Goal: Task Accomplishment & Management: Manage account settings

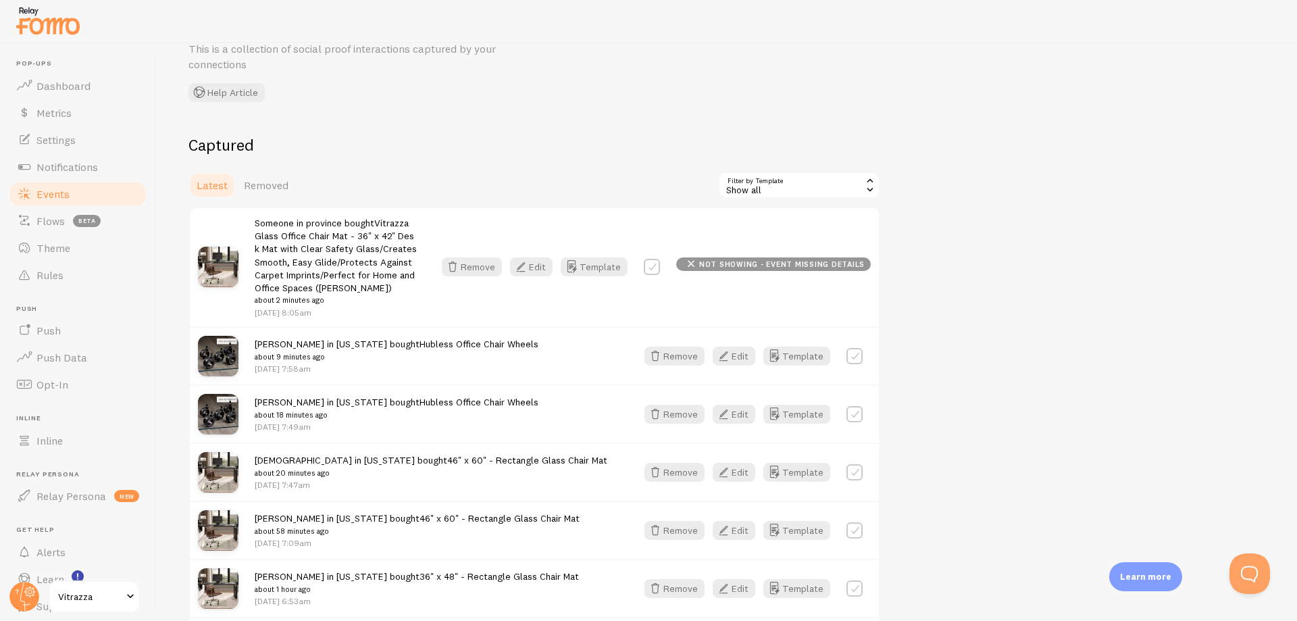
scroll to position [81, 0]
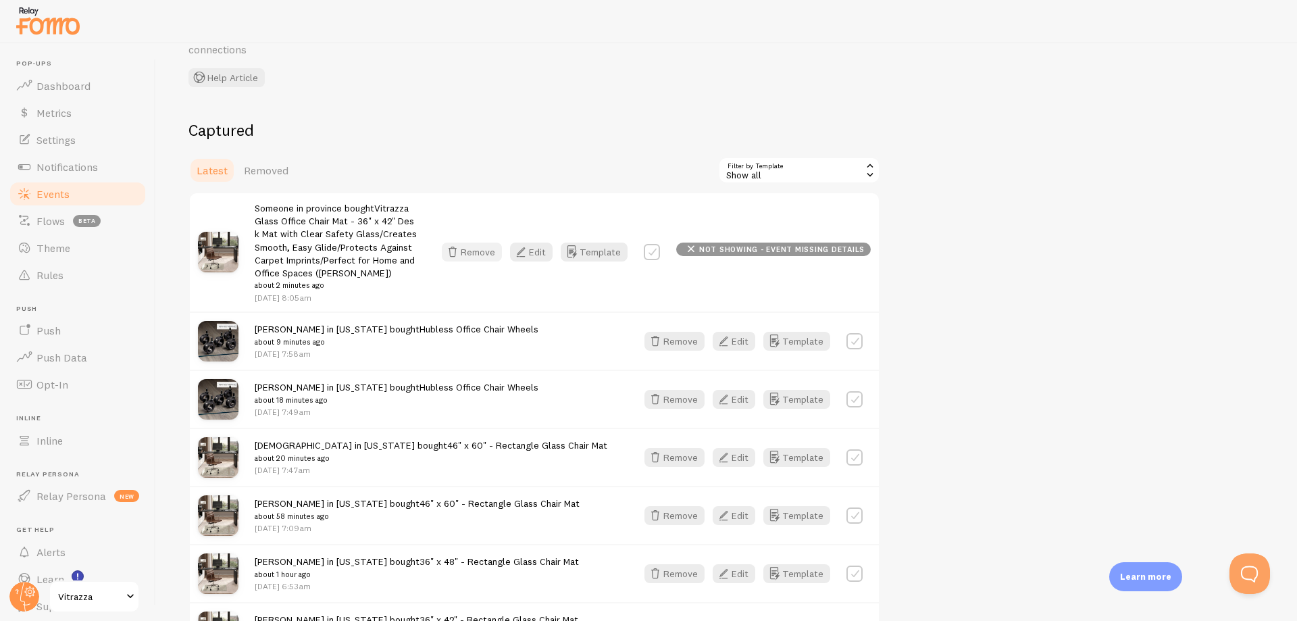
click at [479, 248] on button "Remove" at bounding box center [472, 252] width 60 height 19
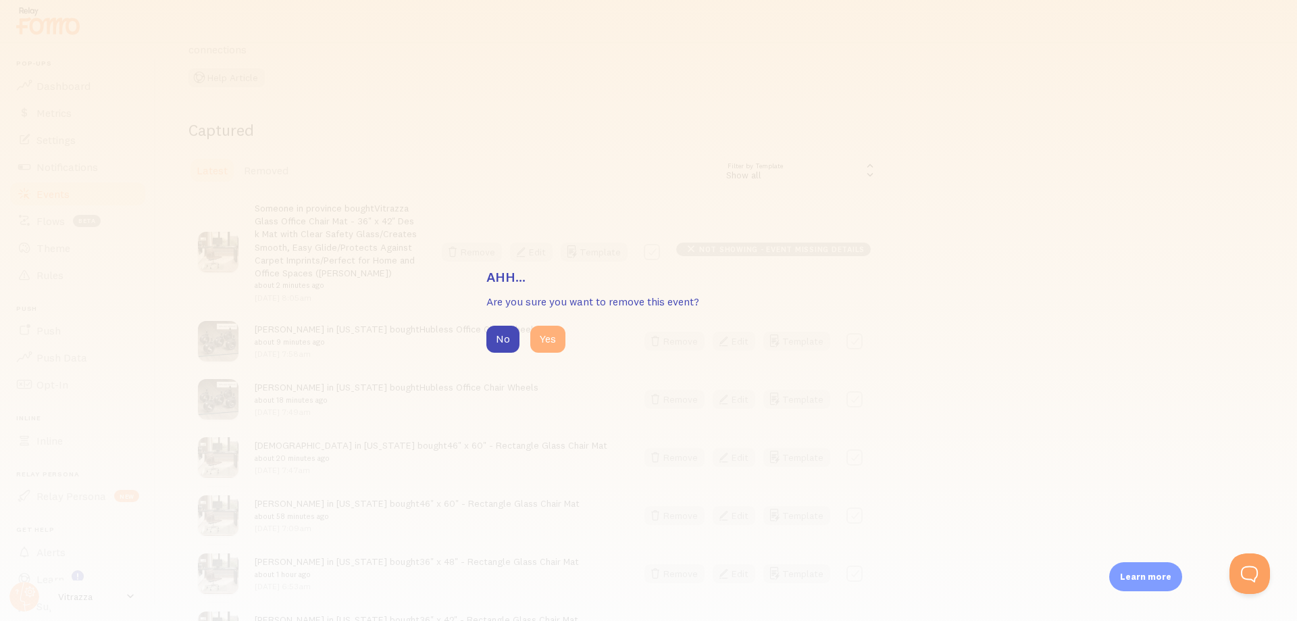
click at [555, 345] on button "Yes" at bounding box center [547, 339] width 35 height 27
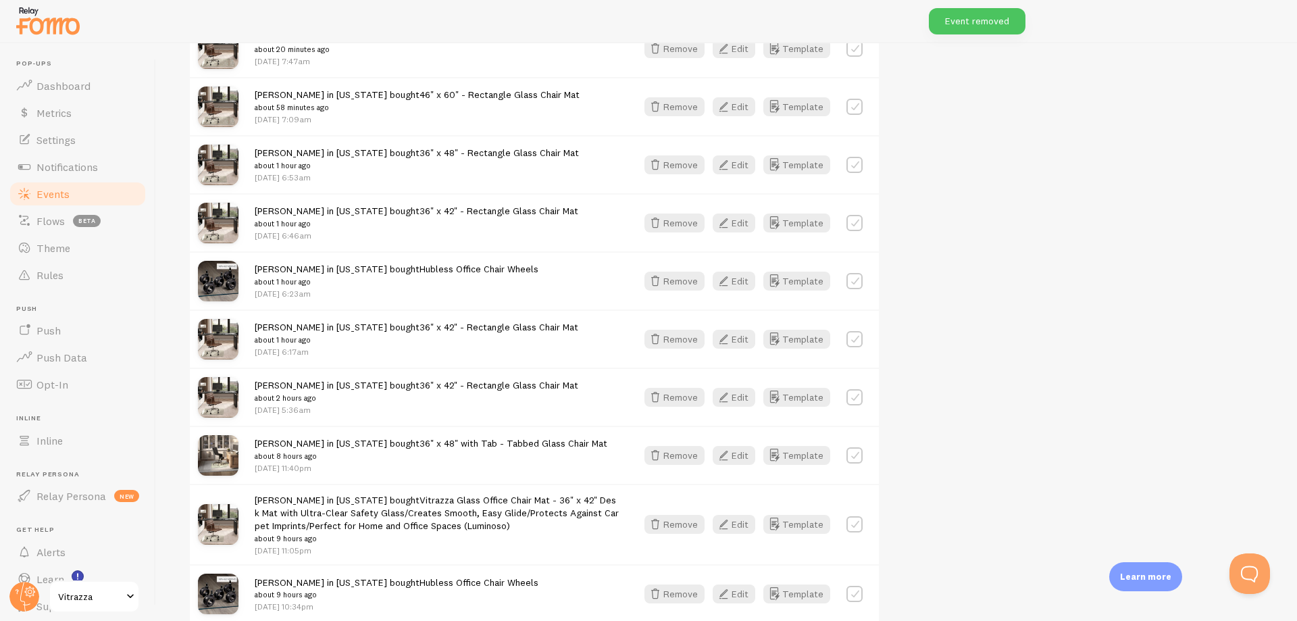
scroll to position [405, 0]
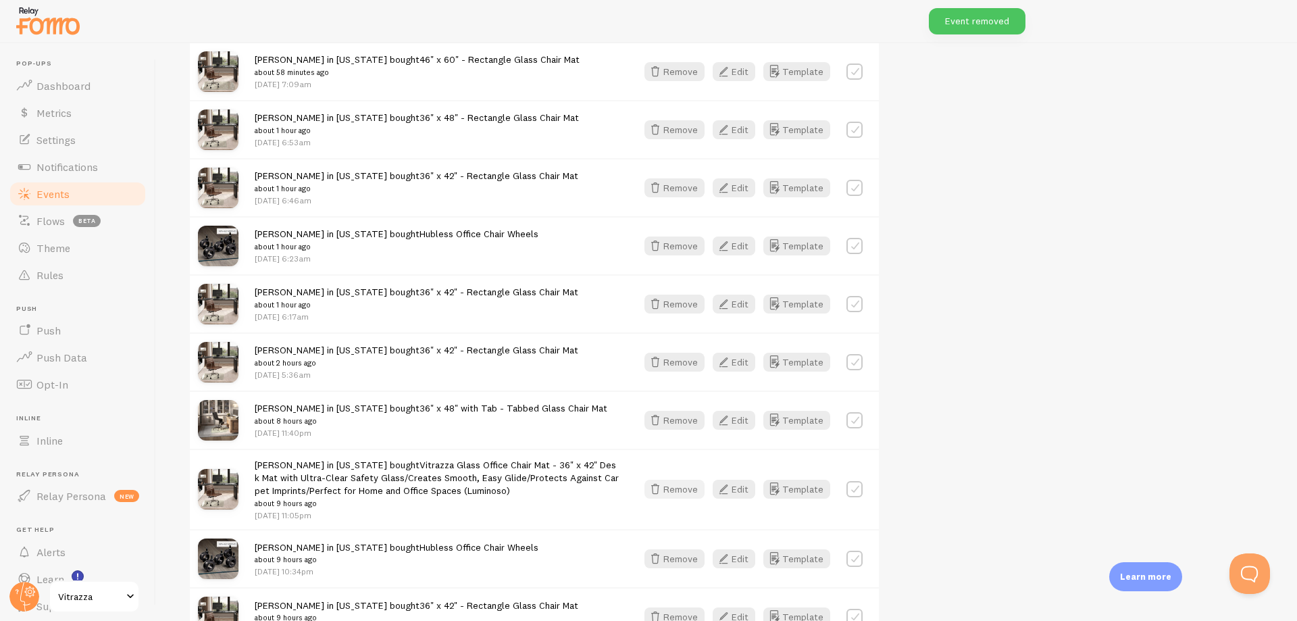
click at [669, 490] on button "Remove" at bounding box center [674, 489] width 60 height 19
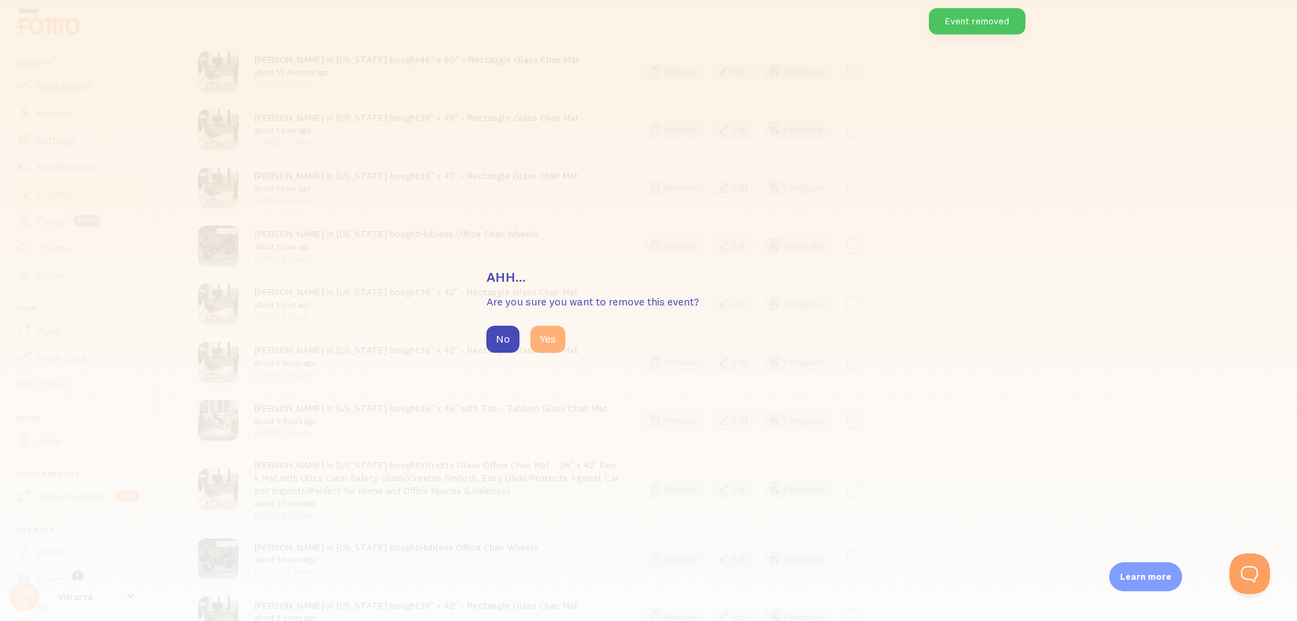
click at [540, 342] on button "Yes" at bounding box center [547, 339] width 35 height 27
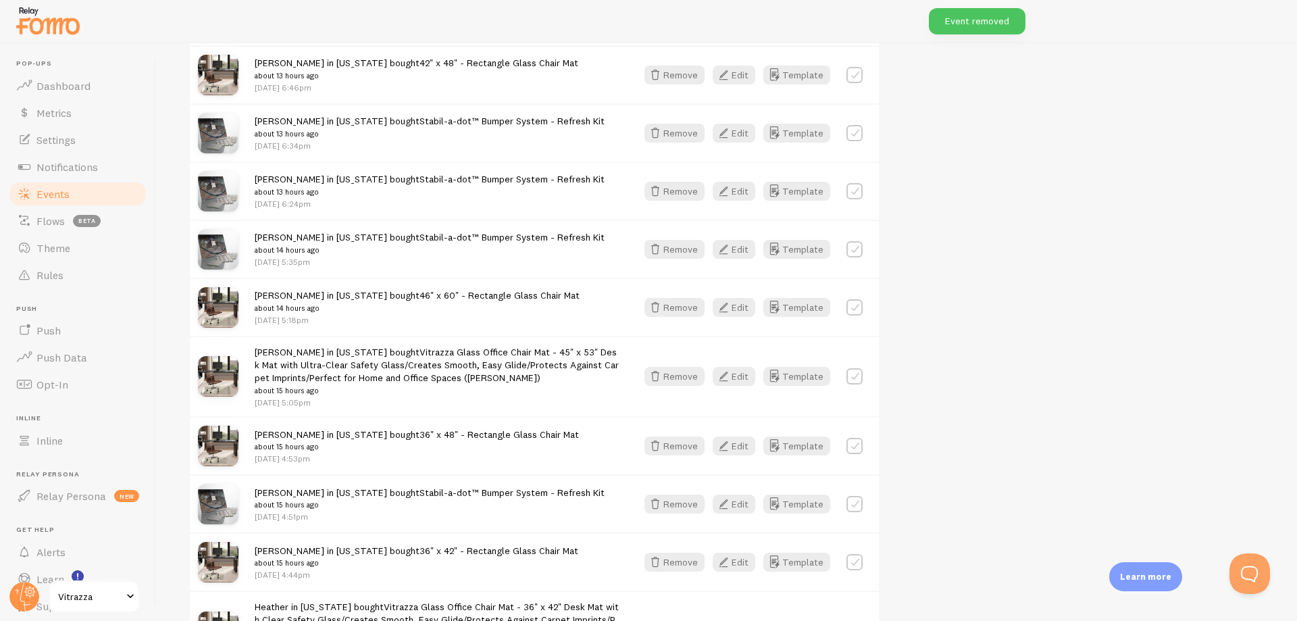
scroll to position [1297, 0]
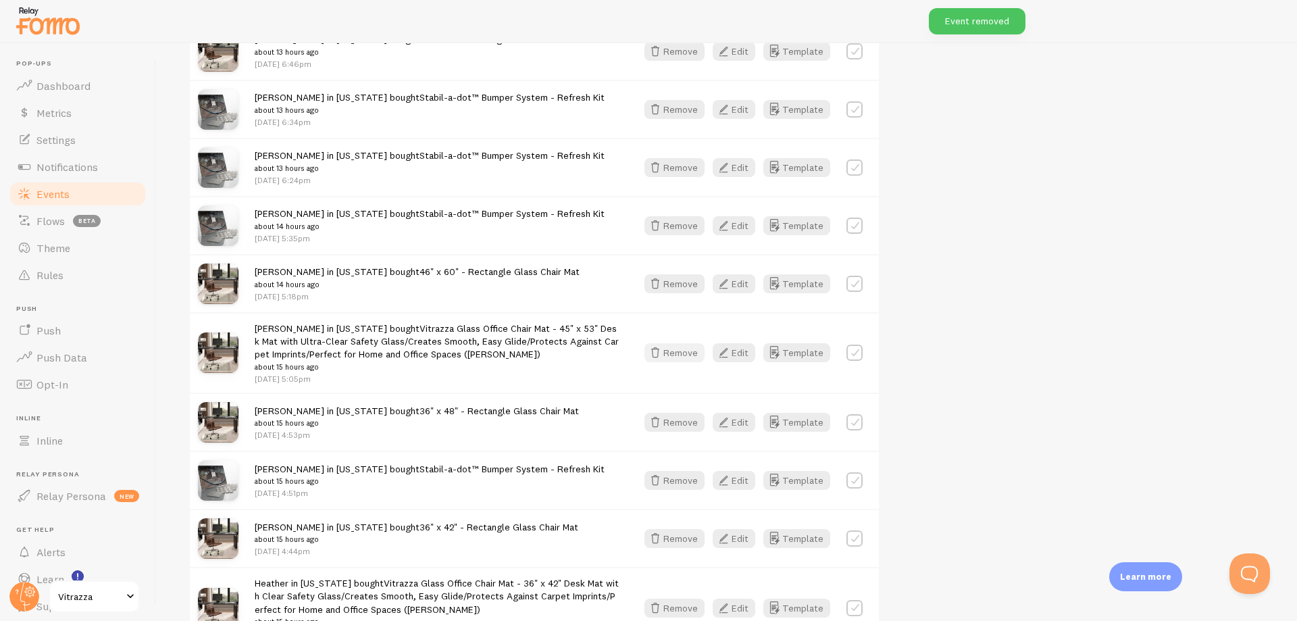
click at [679, 359] on button "Remove" at bounding box center [674, 352] width 60 height 19
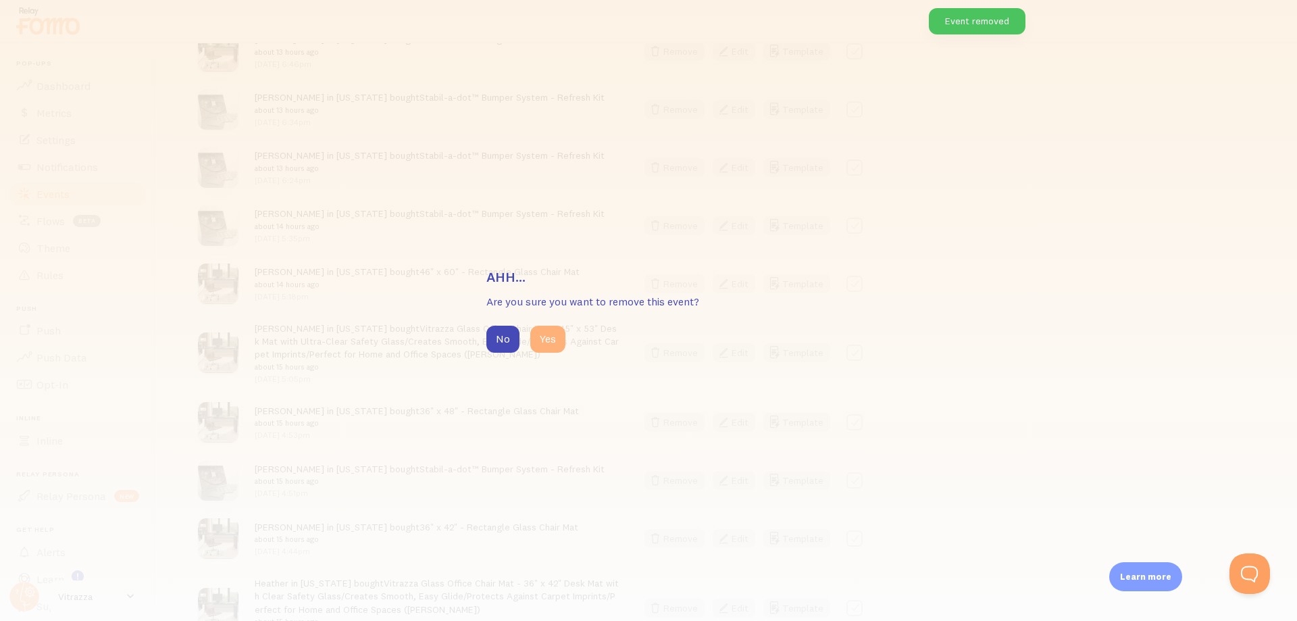
click at [557, 347] on button "Yes" at bounding box center [547, 339] width 35 height 27
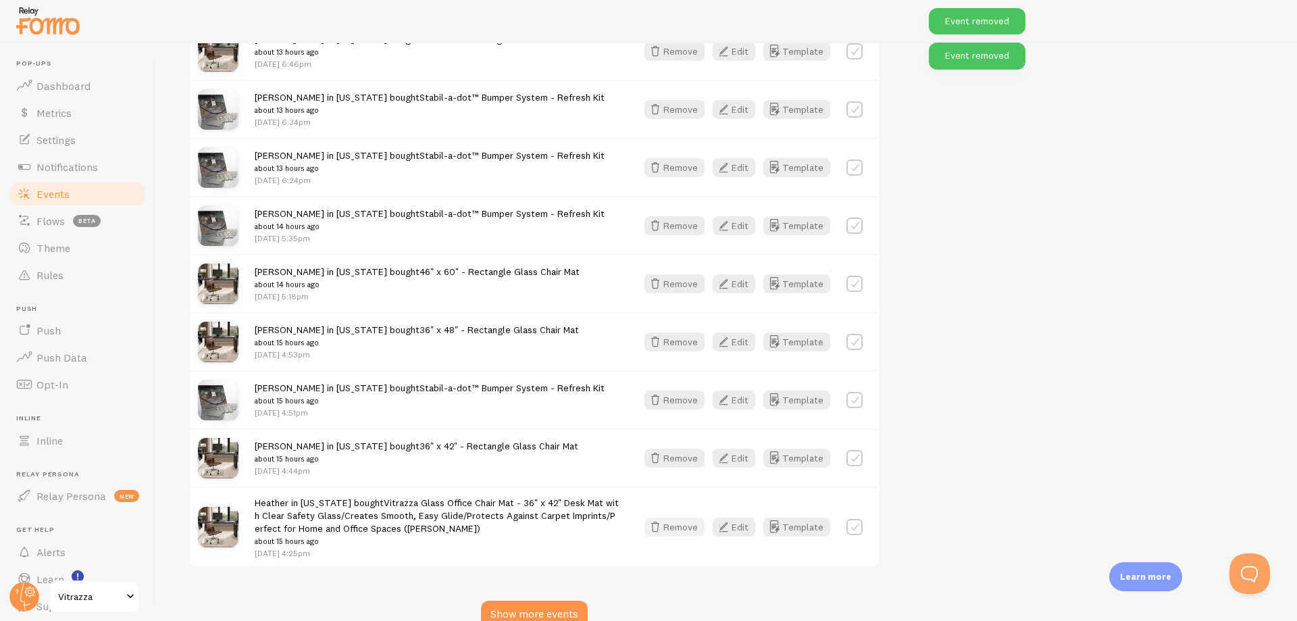
click at [675, 521] on button "Remove" at bounding box center [674, 526] width 60 height 19
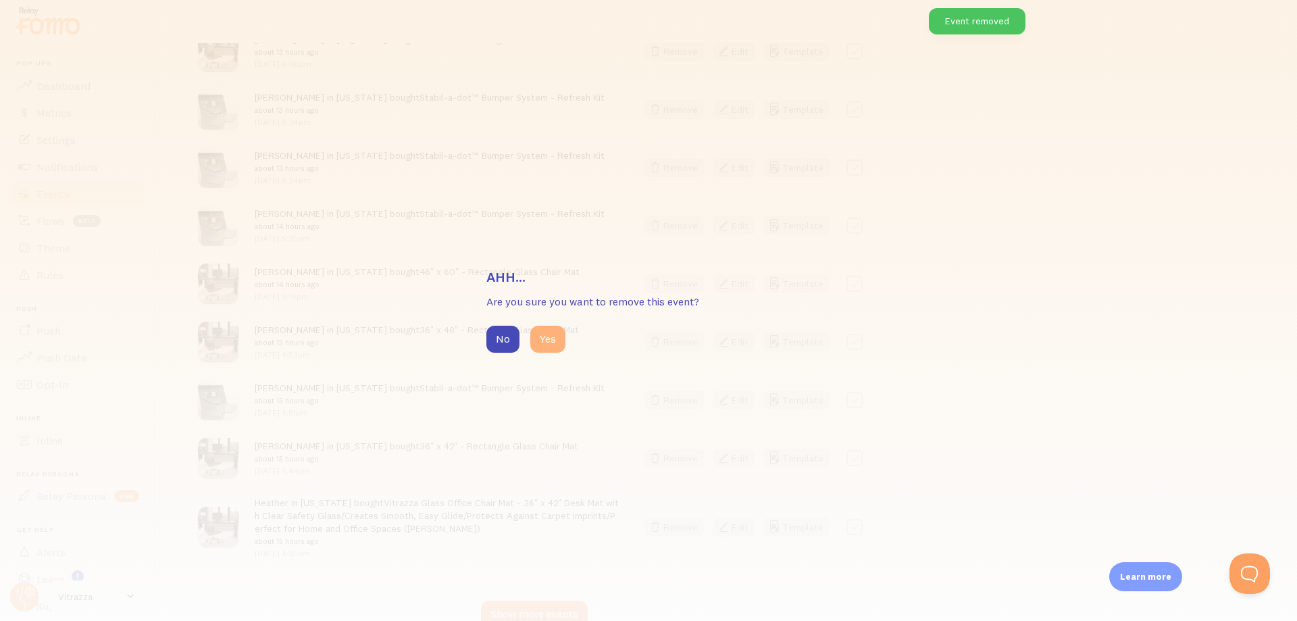
click at [545, 336] on button "Yes" at bounding box center [547, 339] width 35 height 27
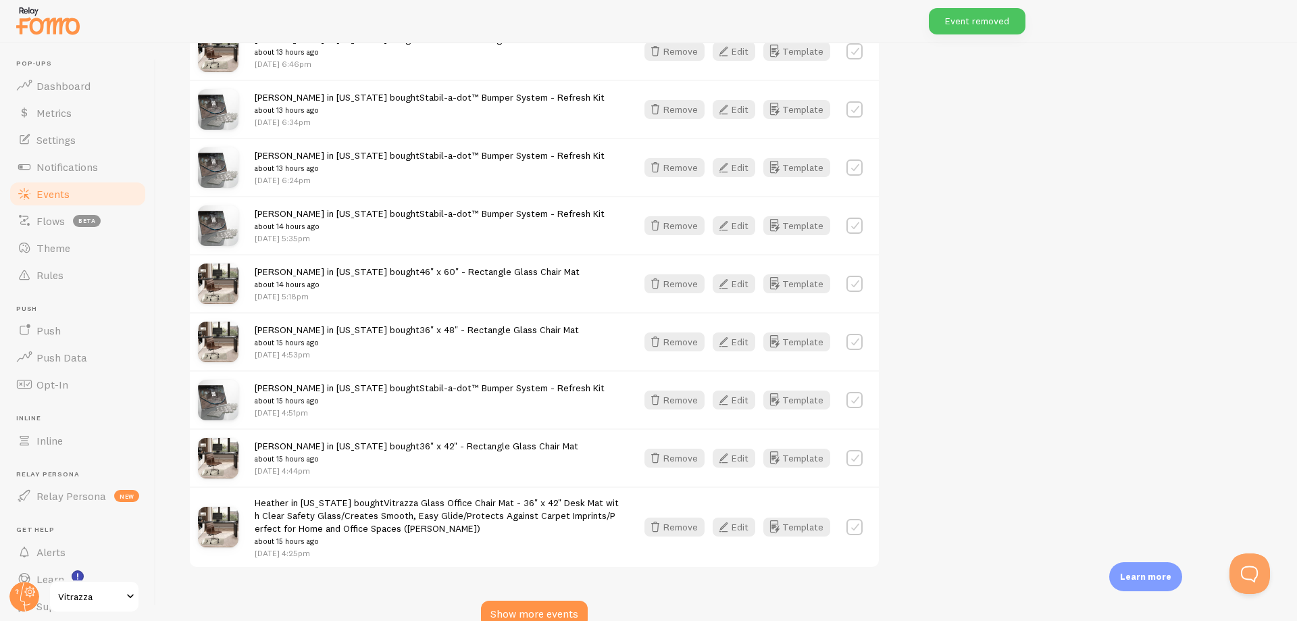
scroll to position [1288, 0]
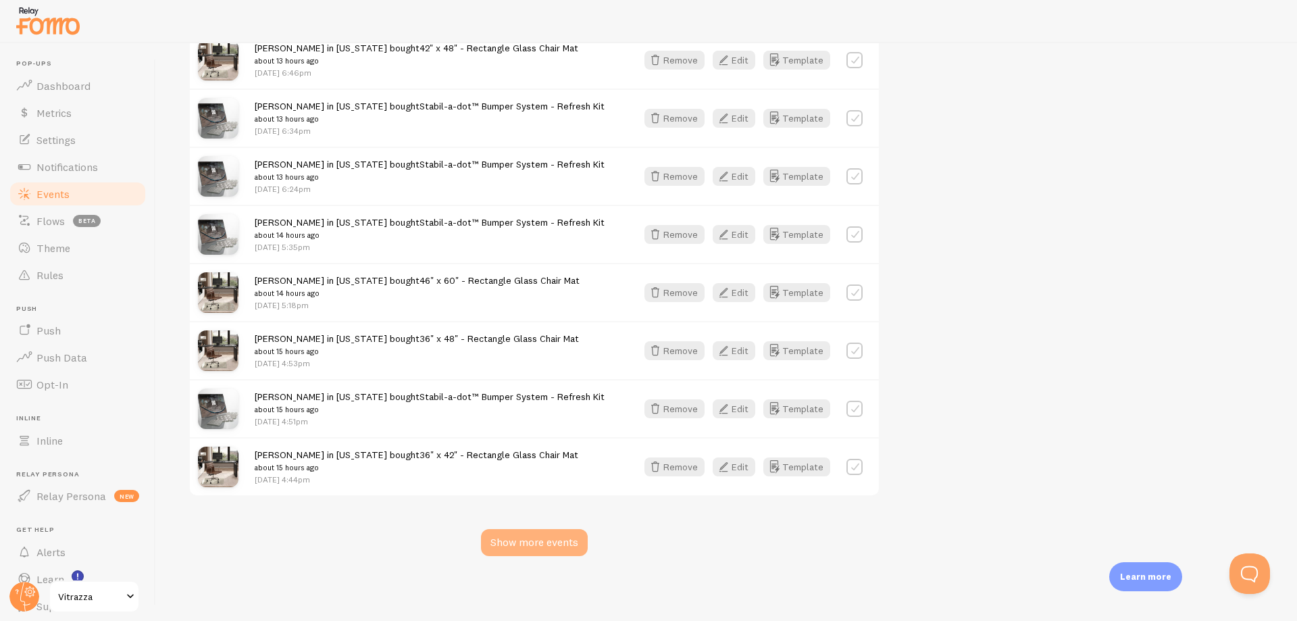
click at [543, 544] on div "Show more events" at bounding box center [534, 542] width 107 height 27
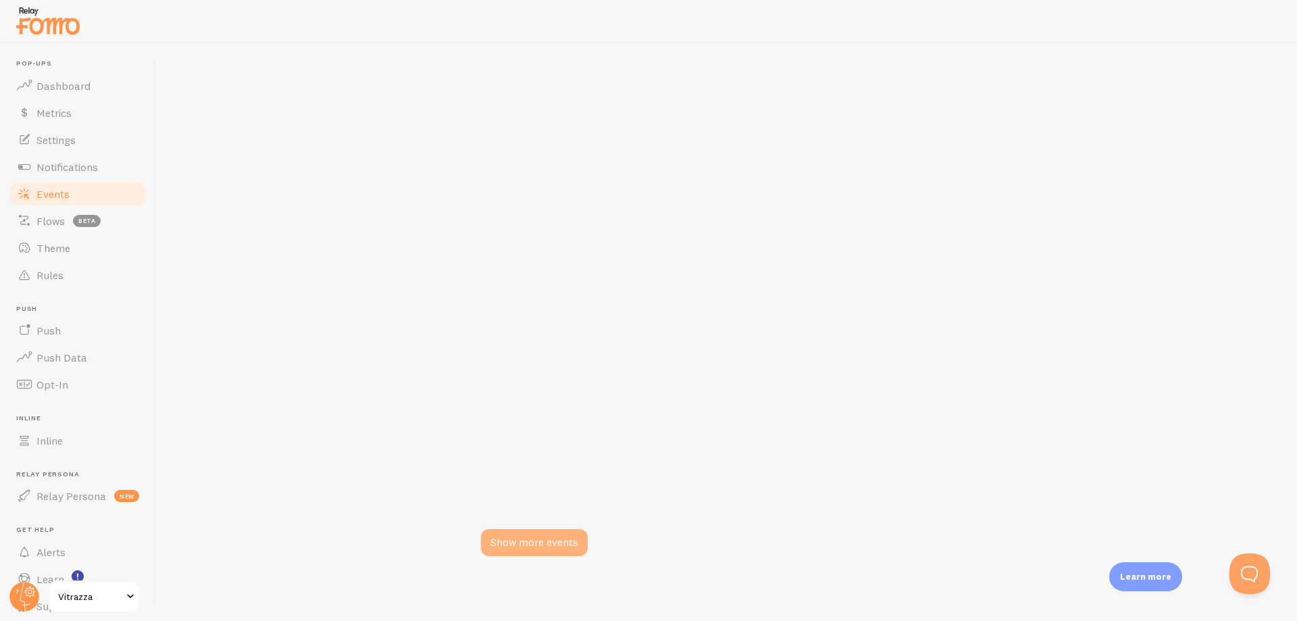
scroll to position [3031, 0]
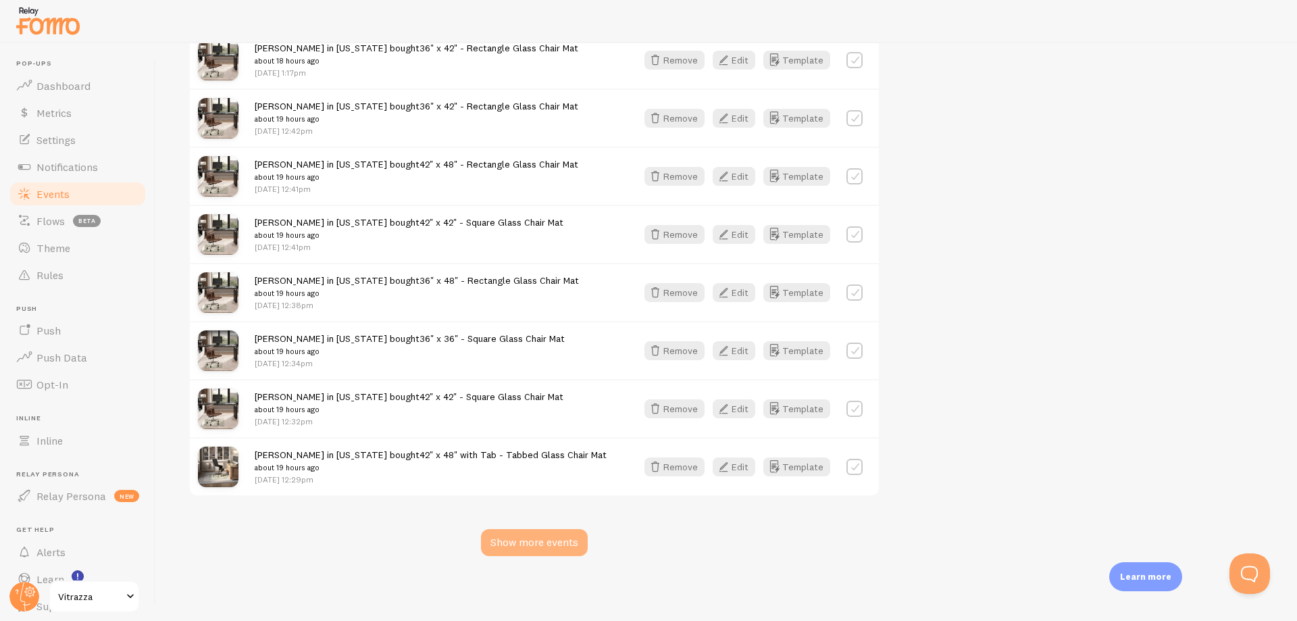
click at [507, 538] on div "Show more events" at bounding box center [534, 542] width 107 height 27
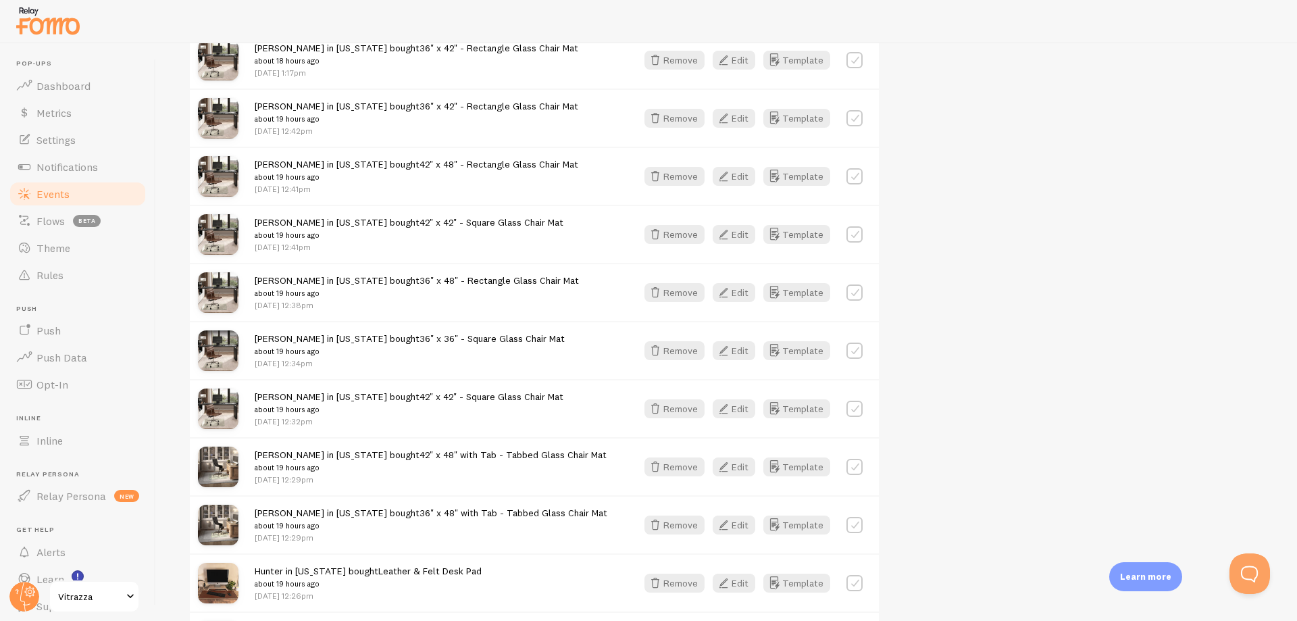
scroll to position [4774, 0]
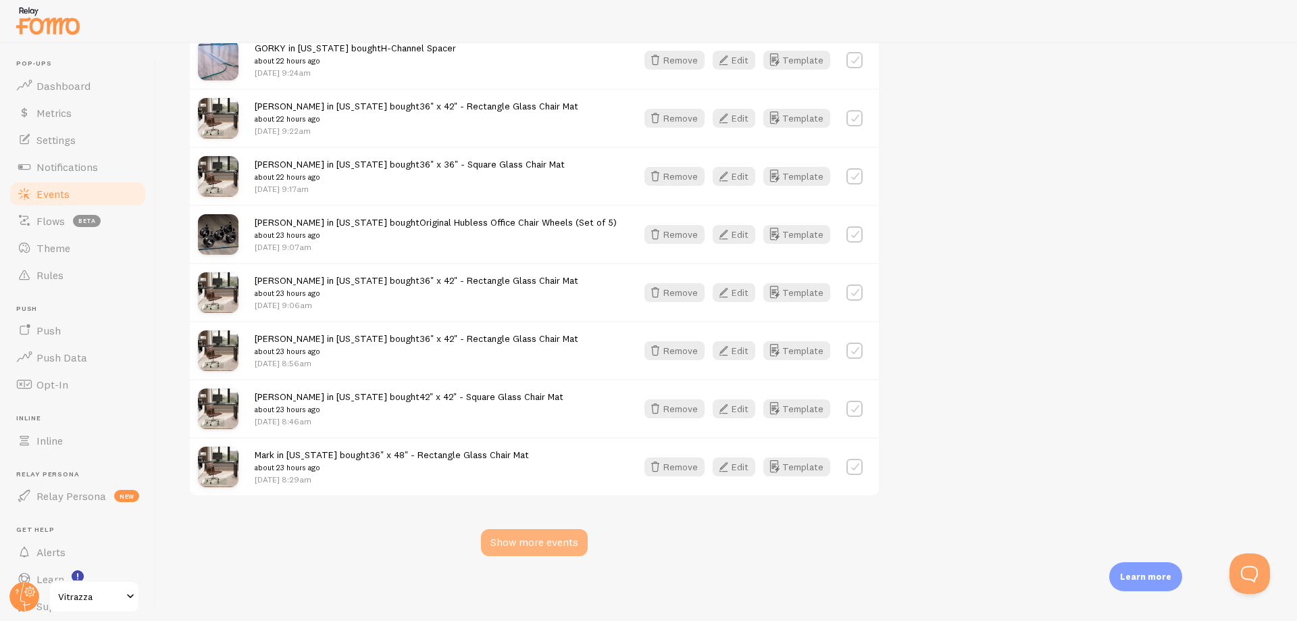
click at [514, 536] on div "Show more events" at bounding box center [534, 542] width 107 height 27
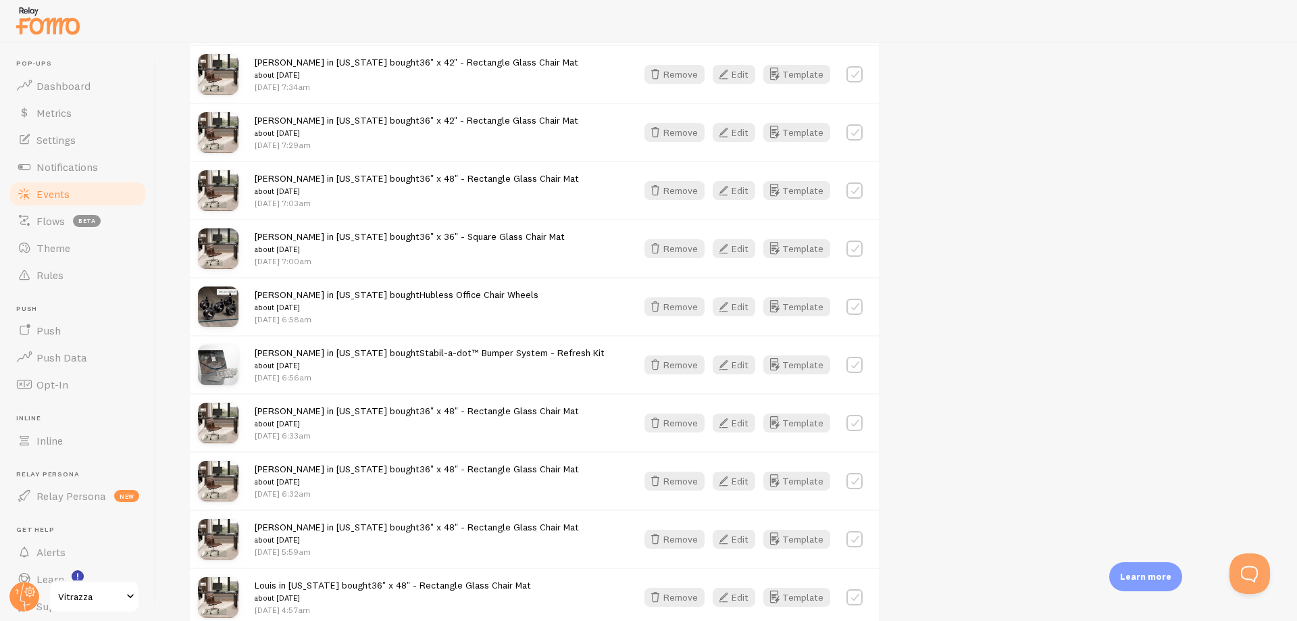
scroll to position [5301, 0]
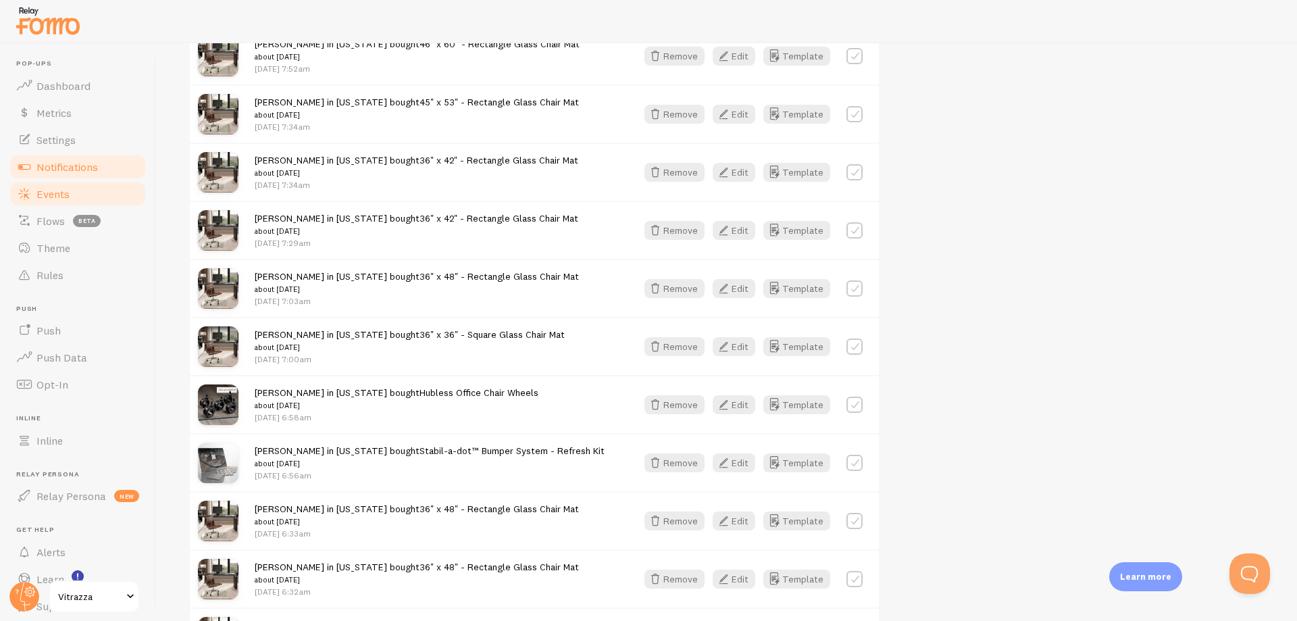
click at [97, 161] on span "Notifications" at bounding box center [66, 167] width 61 height 14
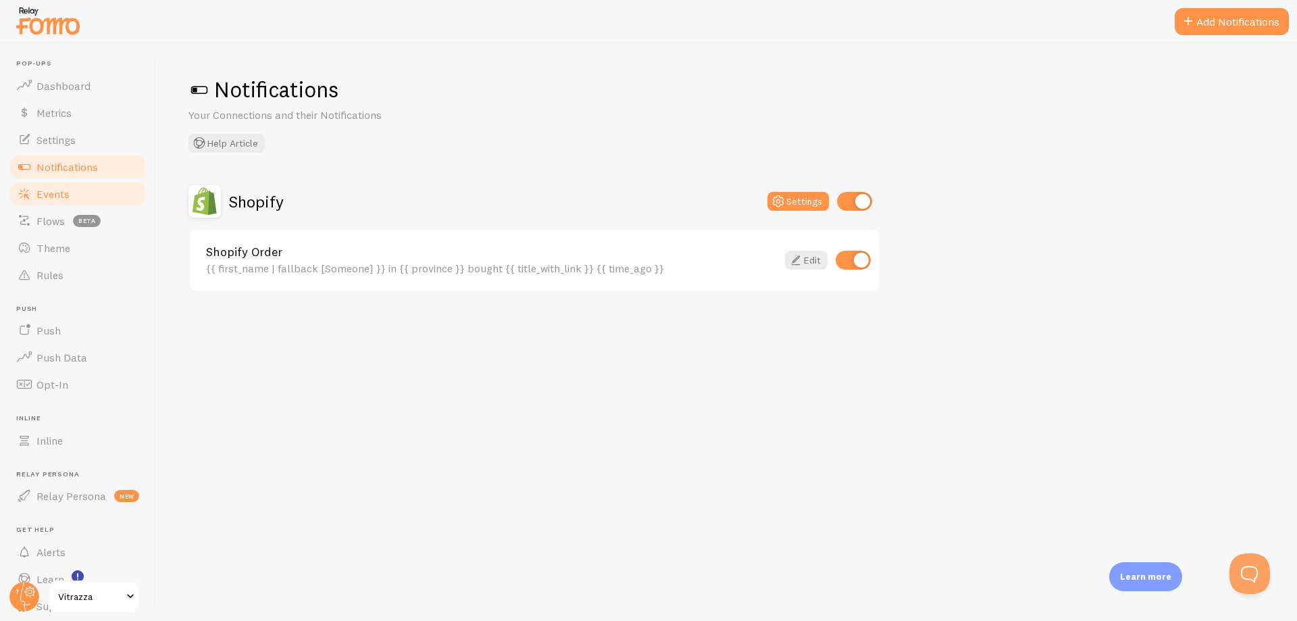
click at [105, 198] on link "Events" at bounding box center [77, 193] width 139 height 27
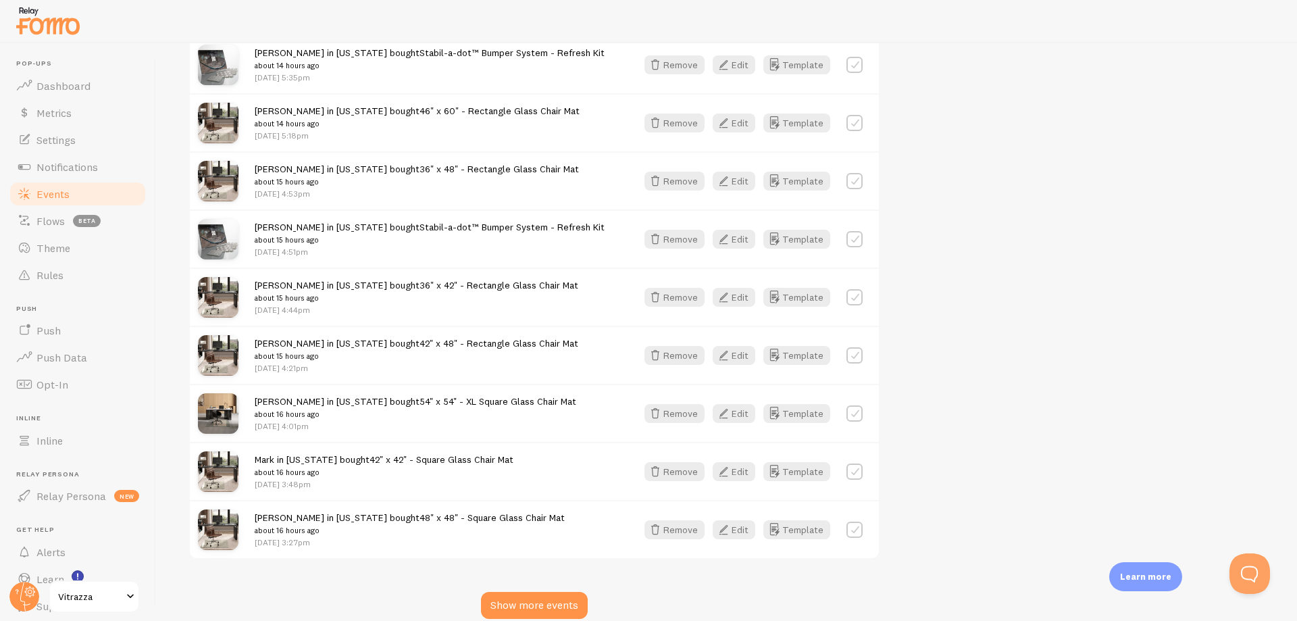
scroll to position [1521, 0]
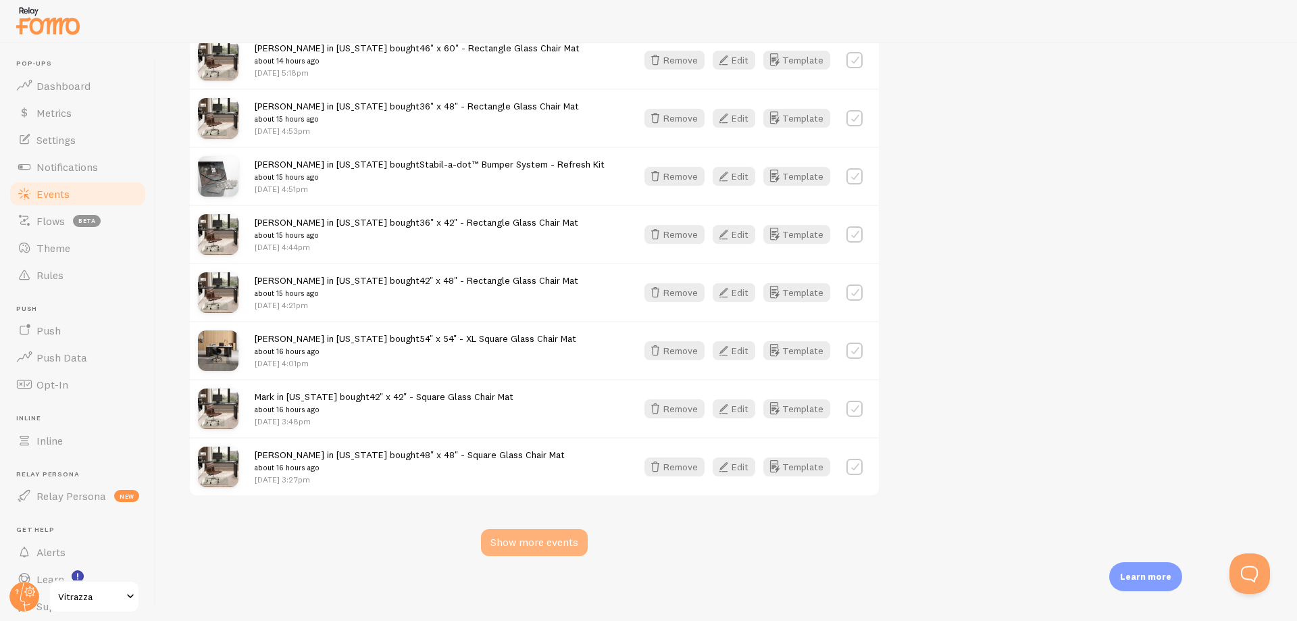
click at [494, 540] on div "Show more events" at bounding box center [534, 542] width 107 height 27
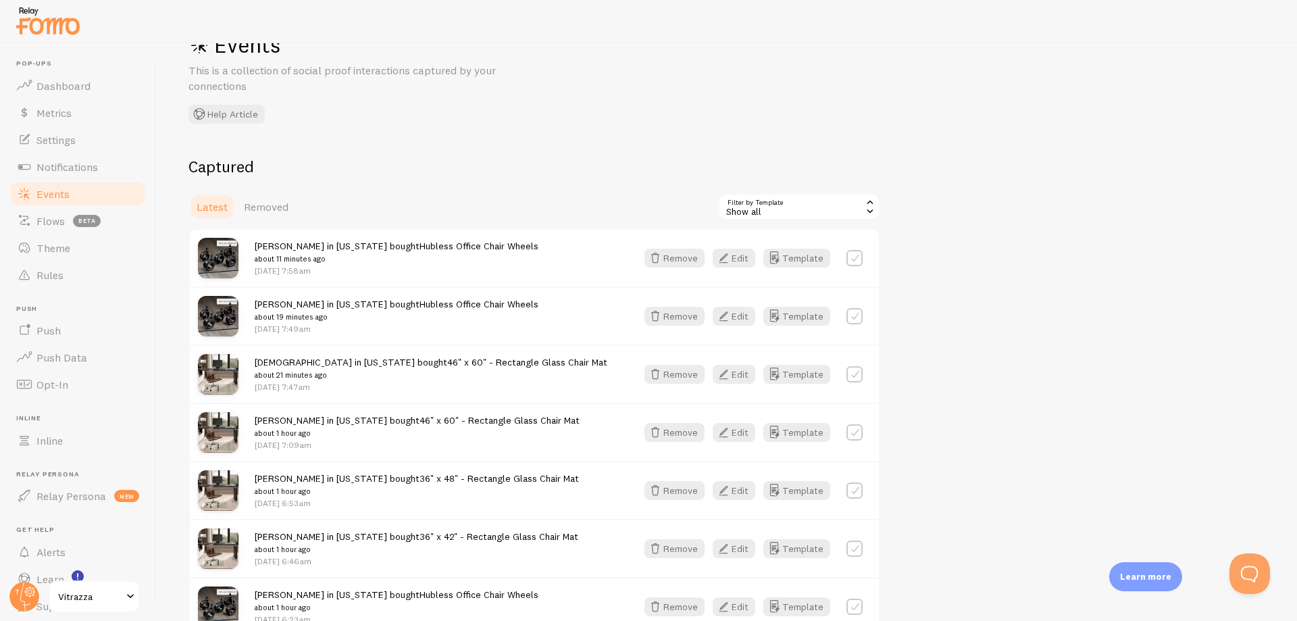
scroll to position [0, 0]
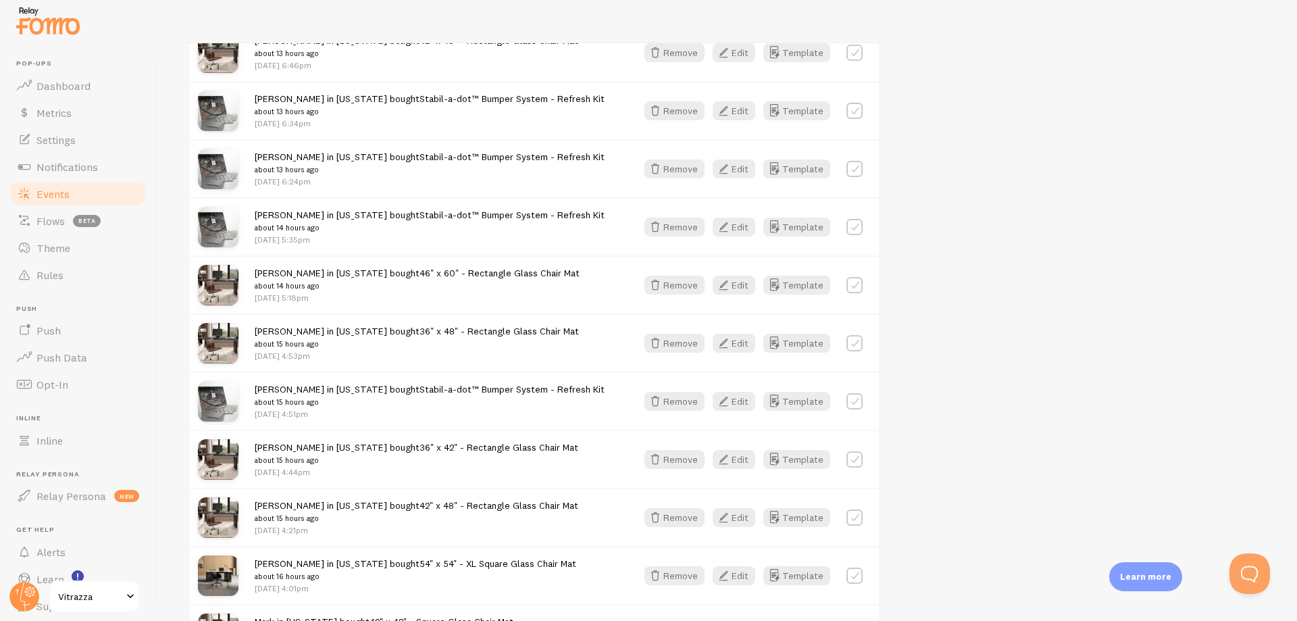
scroll to position [3263, 0]
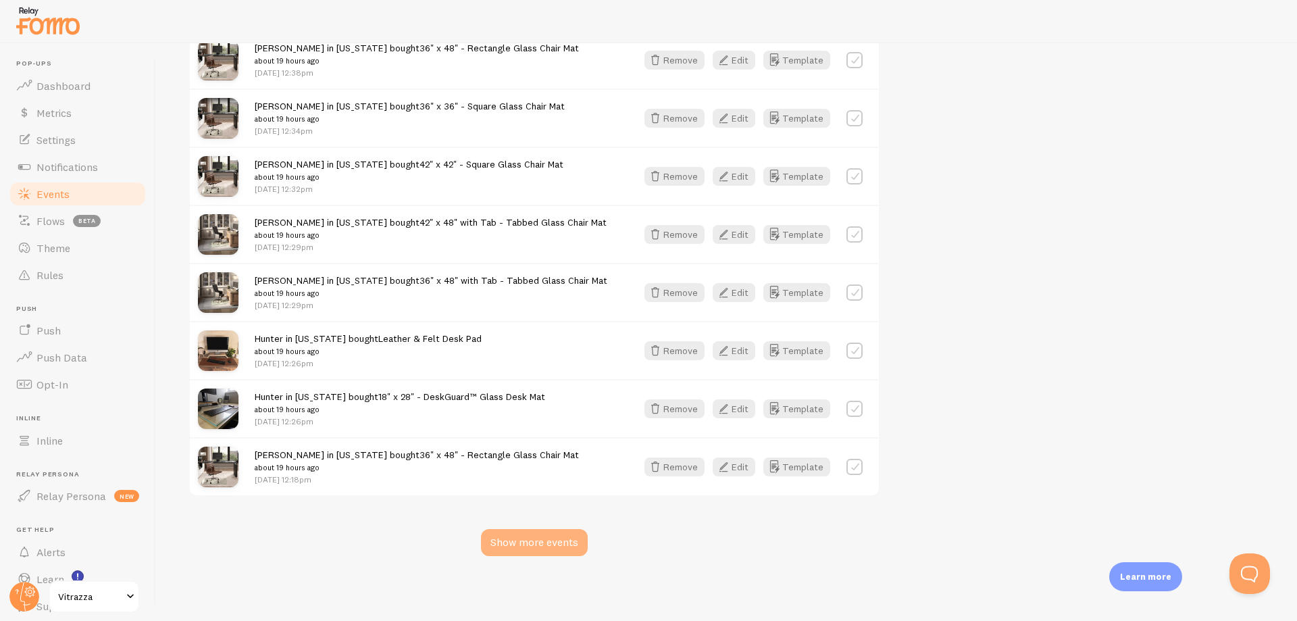
click at [534, 549] on div "Show more events" at bounding box center [534, 542] width 107 height 27
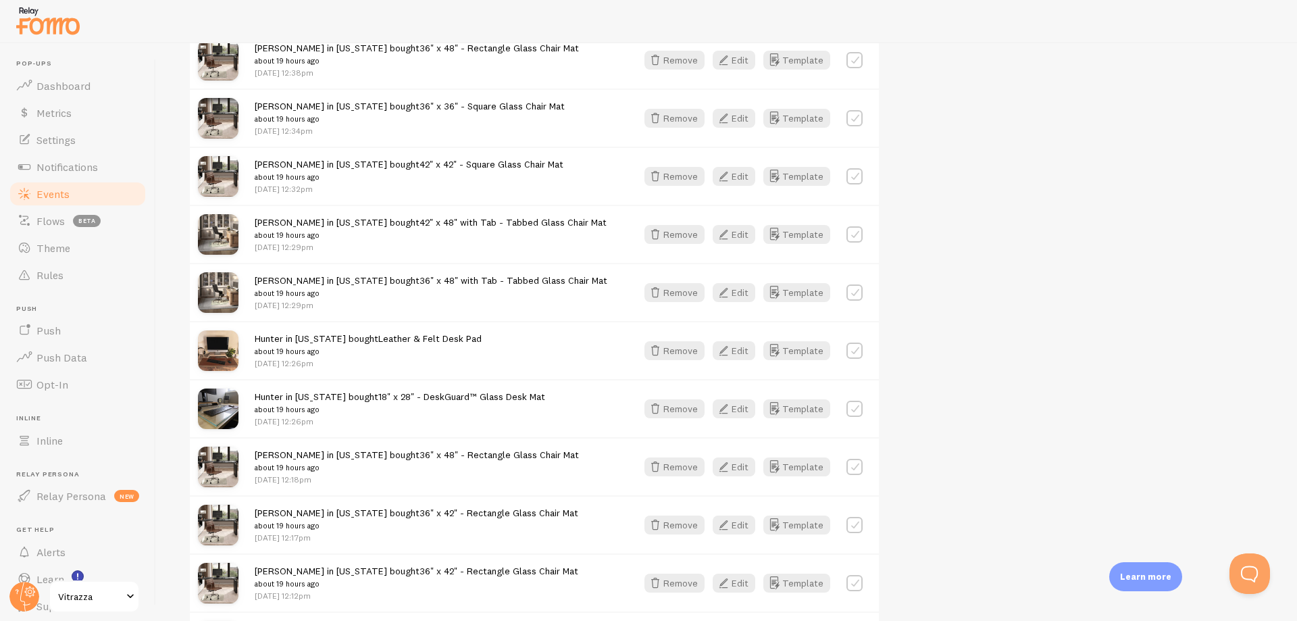
scroll to position [5006, 0]
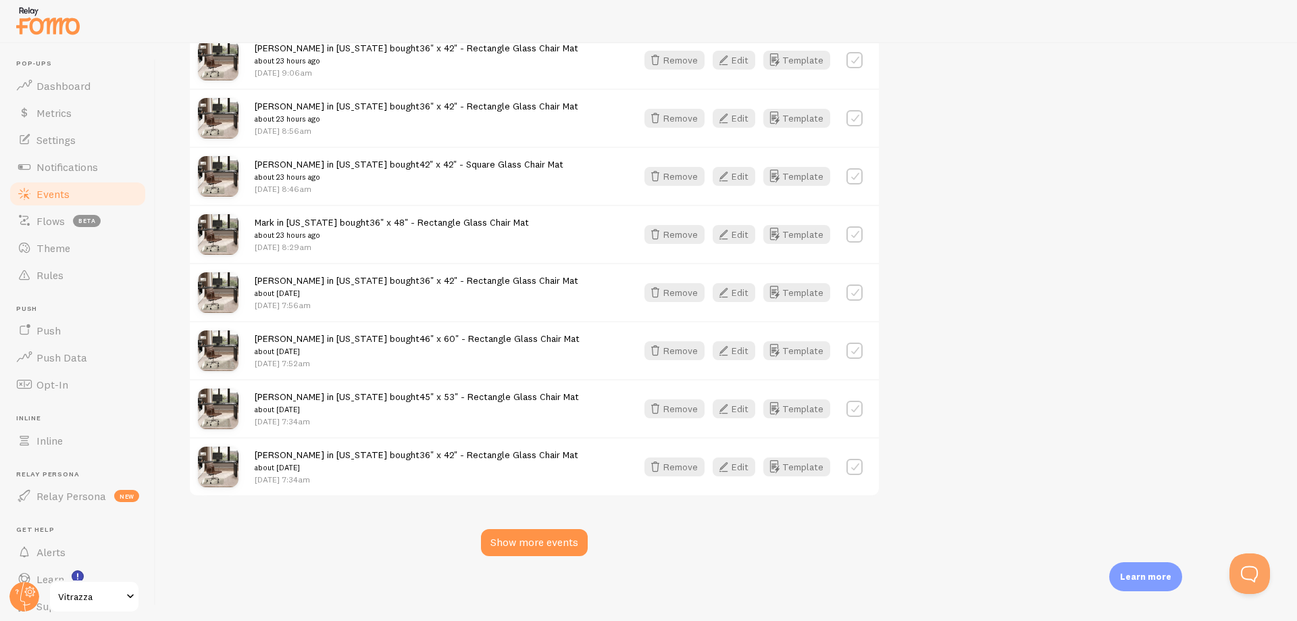
drag, startPoint x: 307, startPoint y: 359, endPoint x: 282, endPoint y: 358, distance: 25.0
drag, startPoint x: 1082, startPoint y: 367, endPoint x: 1040, endPoint y: 357, distance: 42.9
click at [69, 168] on span "Notifications" at bounding box center [66, 167] width 61 height 14
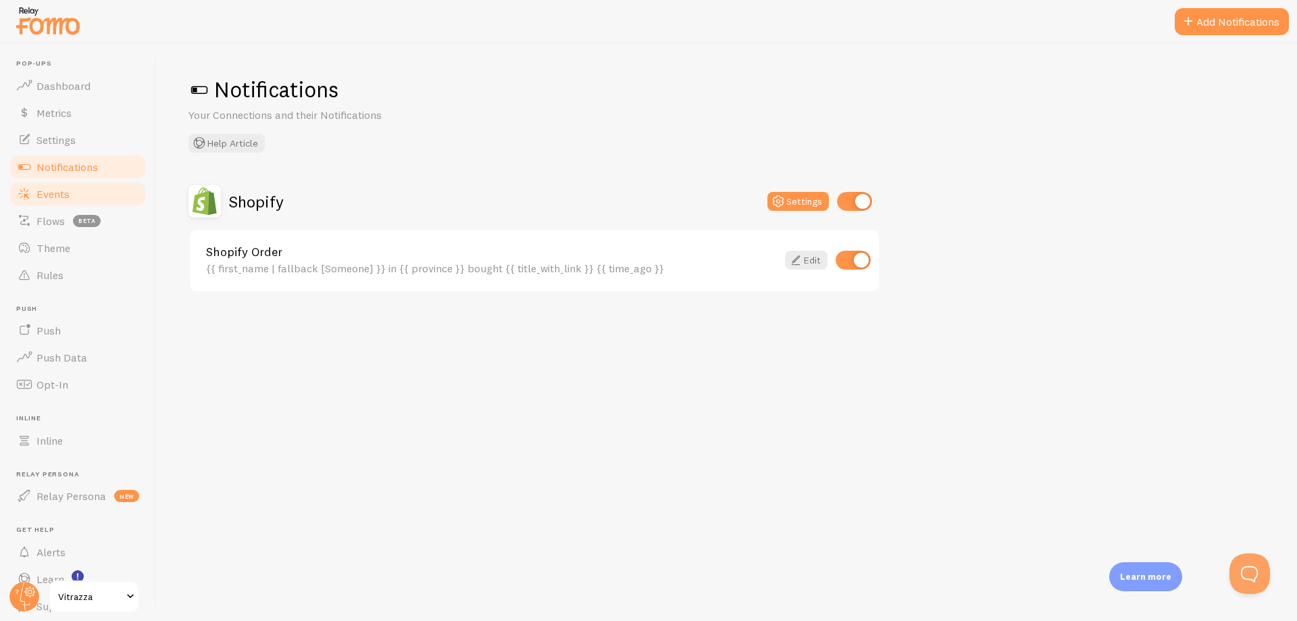
click at [53, 188] on span "Events" at bounding box center [52, 194] width 33 height 14
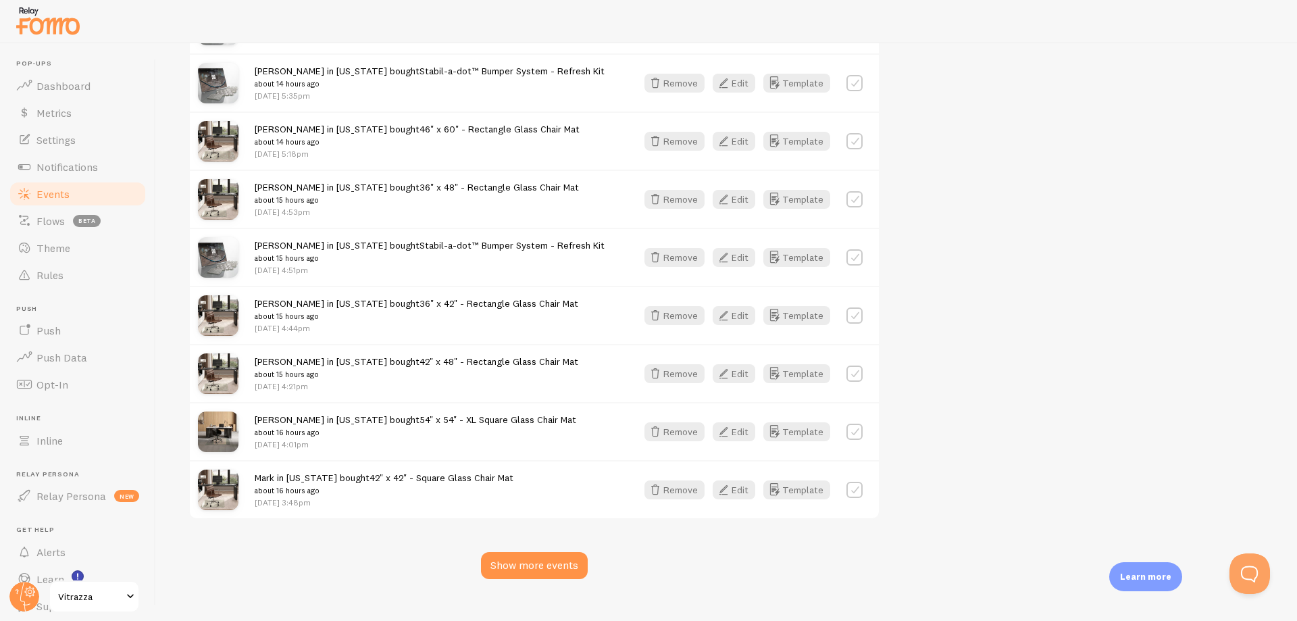
scroll to position [1521, 0]
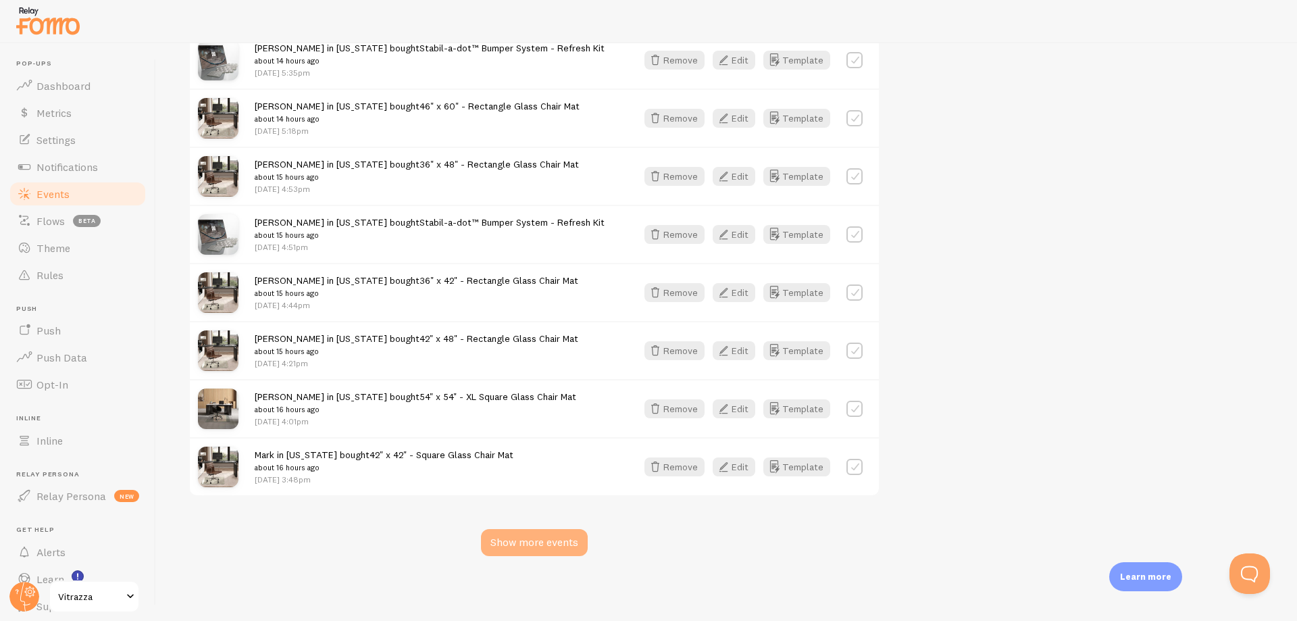
click at [518, 555] on div "Show more events" at bounding box center [534, 542] width 107 height 27
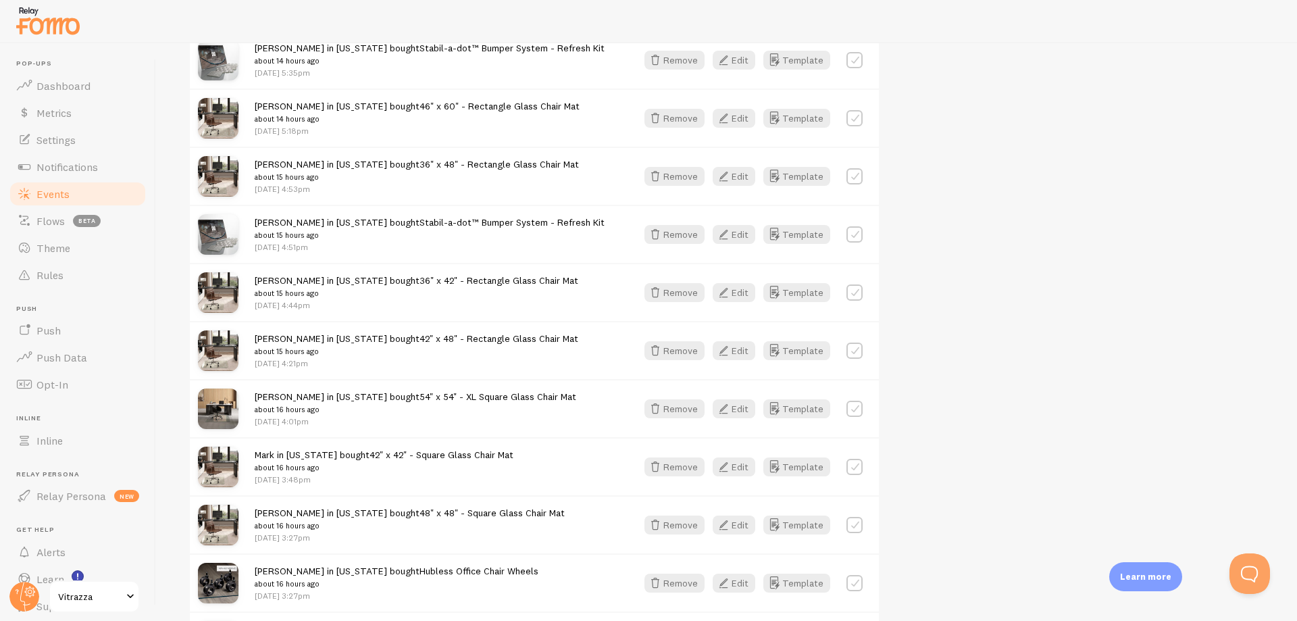
scroll to position [3263, 0]
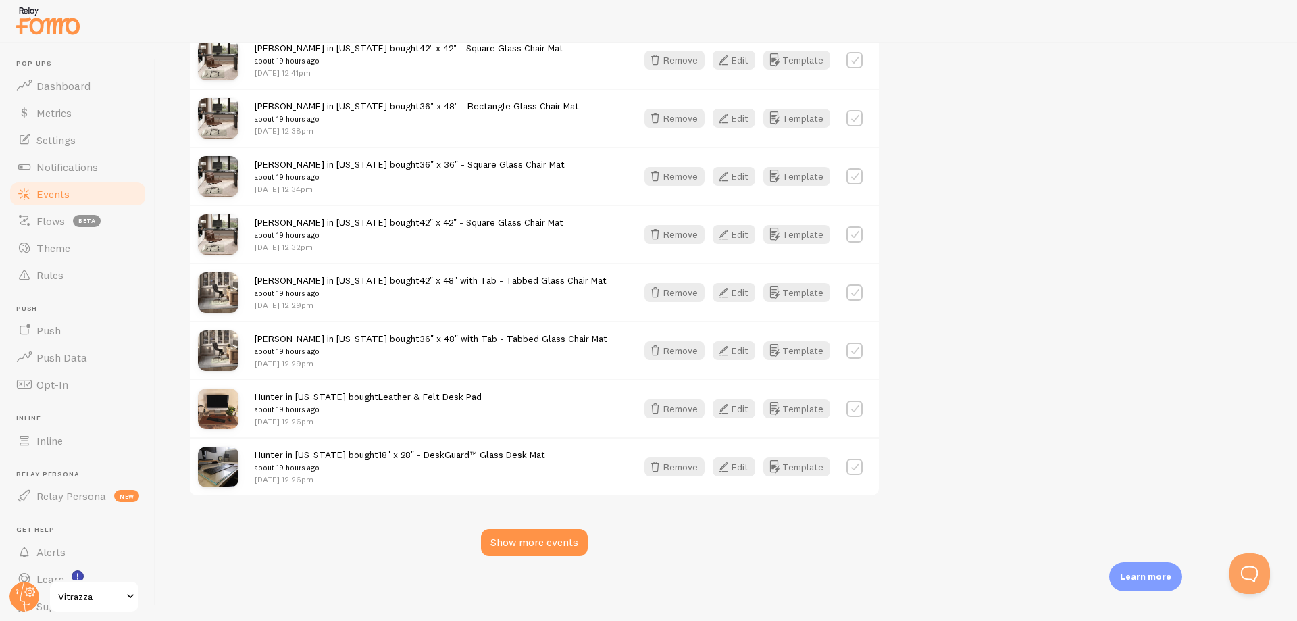
drag, startPoint x: 379, startPoint y: 555, endPoint x: 359, endPoint y: 557, distance: 19.8
click at [547, 551] on div "Show more events" at bounding box center [534, 542] width 107 height 27
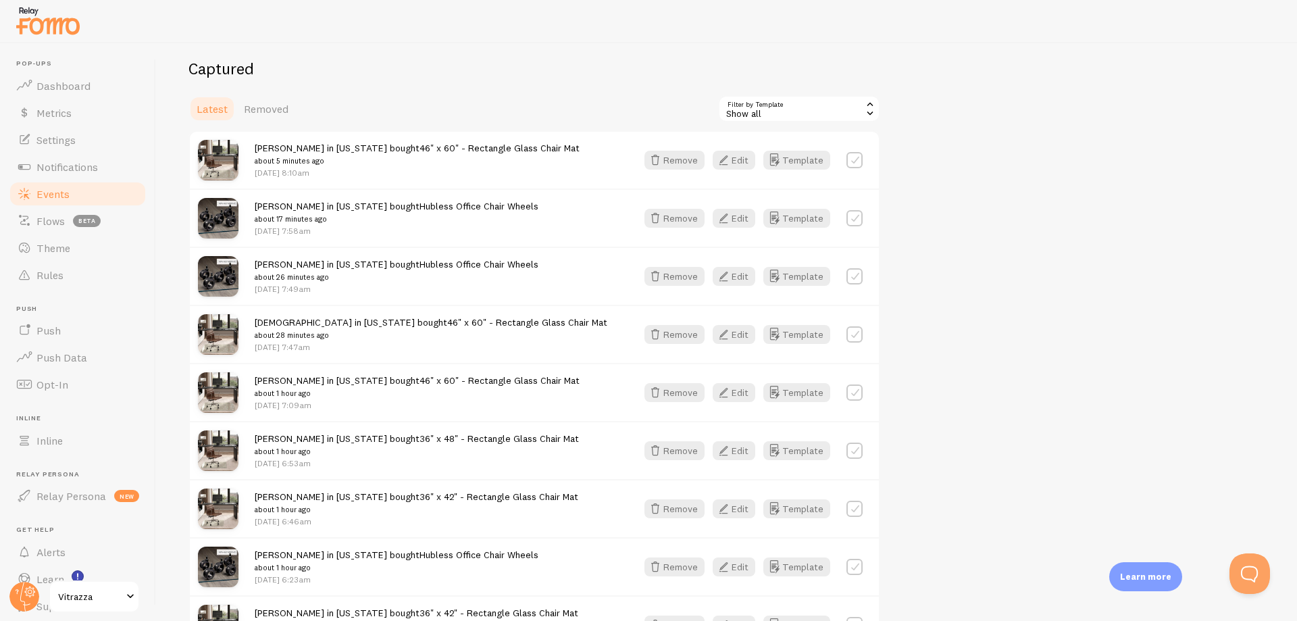
scroll to position [0, 0]
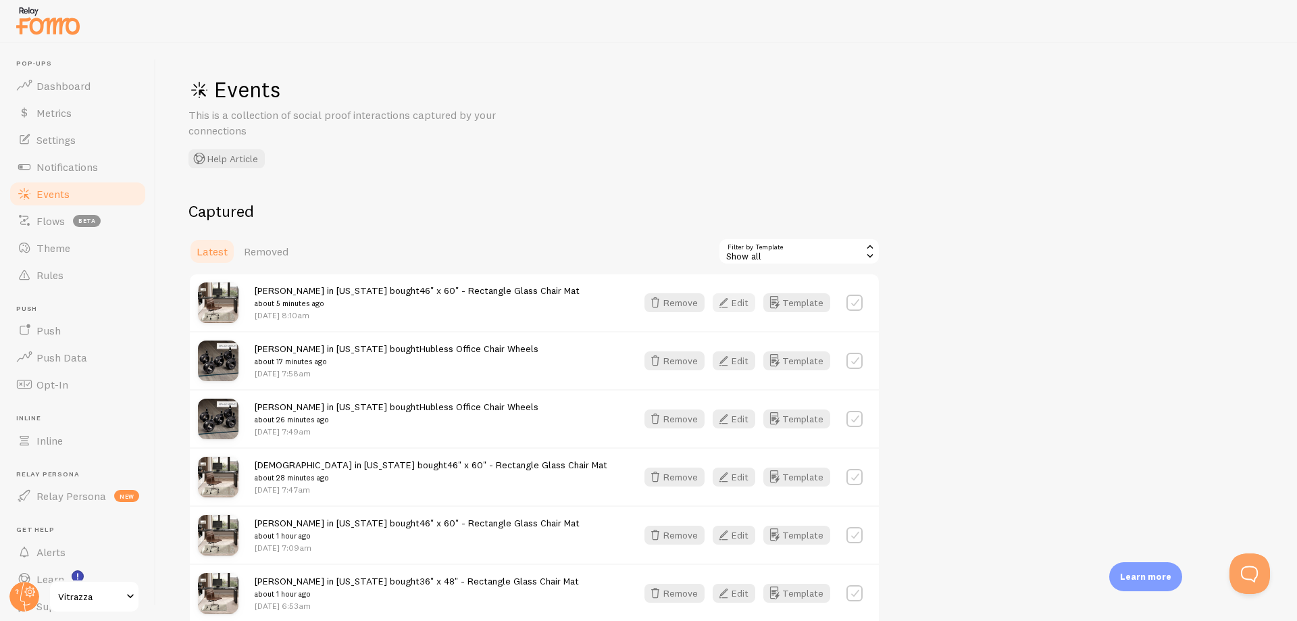
drag, startPoint x: 1062, startPoint y: 284, endPoint x: 719, endPoint y: 309, distance: 343.4
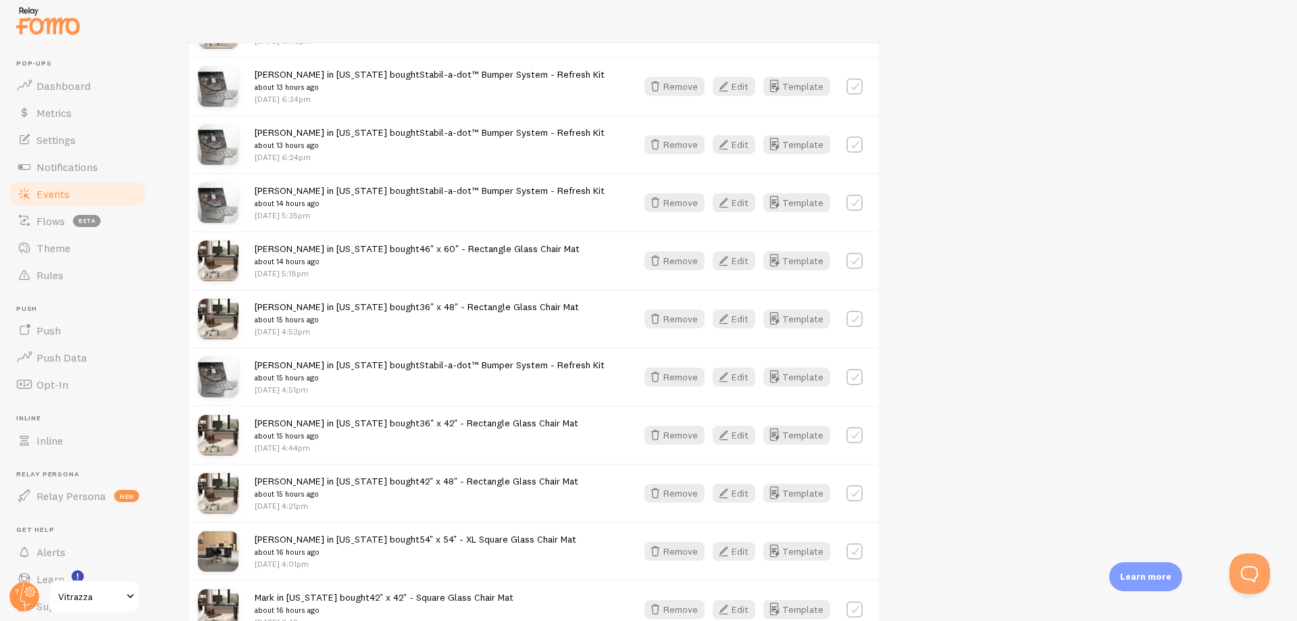
scroll to position [1864, 0]
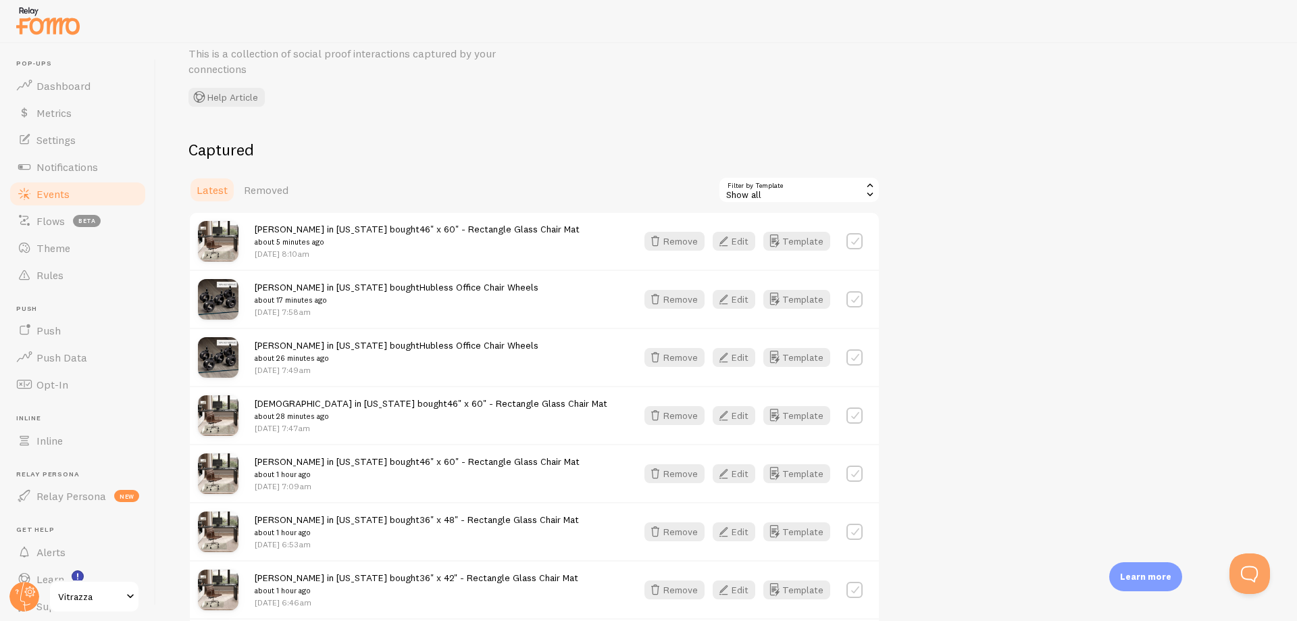
scroll to position [0, 0]
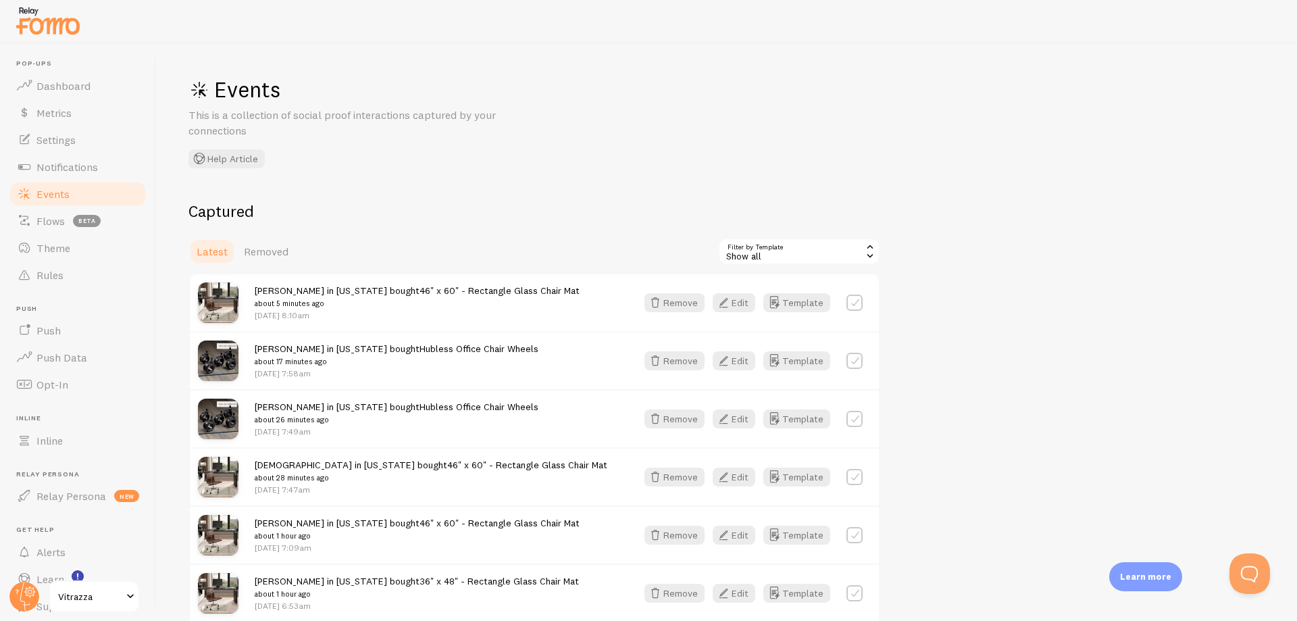
drag, startPoint x: 1050, startPoint y: 249, endPoint x: 951, endPoint y: 240, distance: 99.0
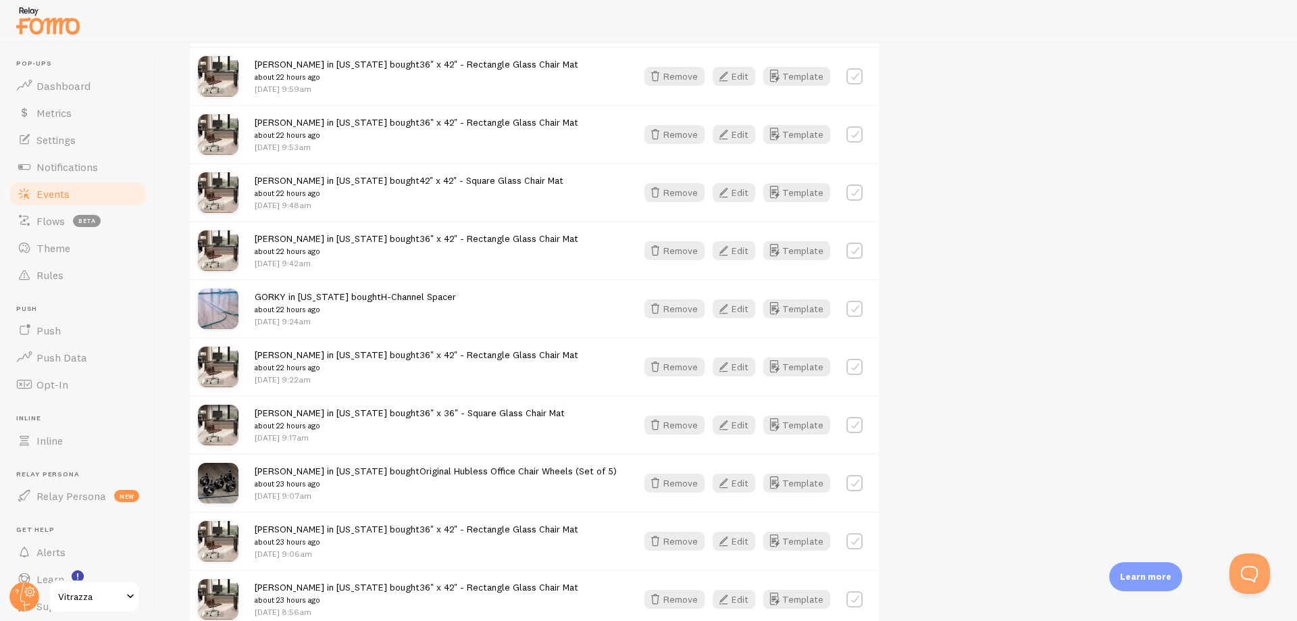
scroll to position [5006, 0]
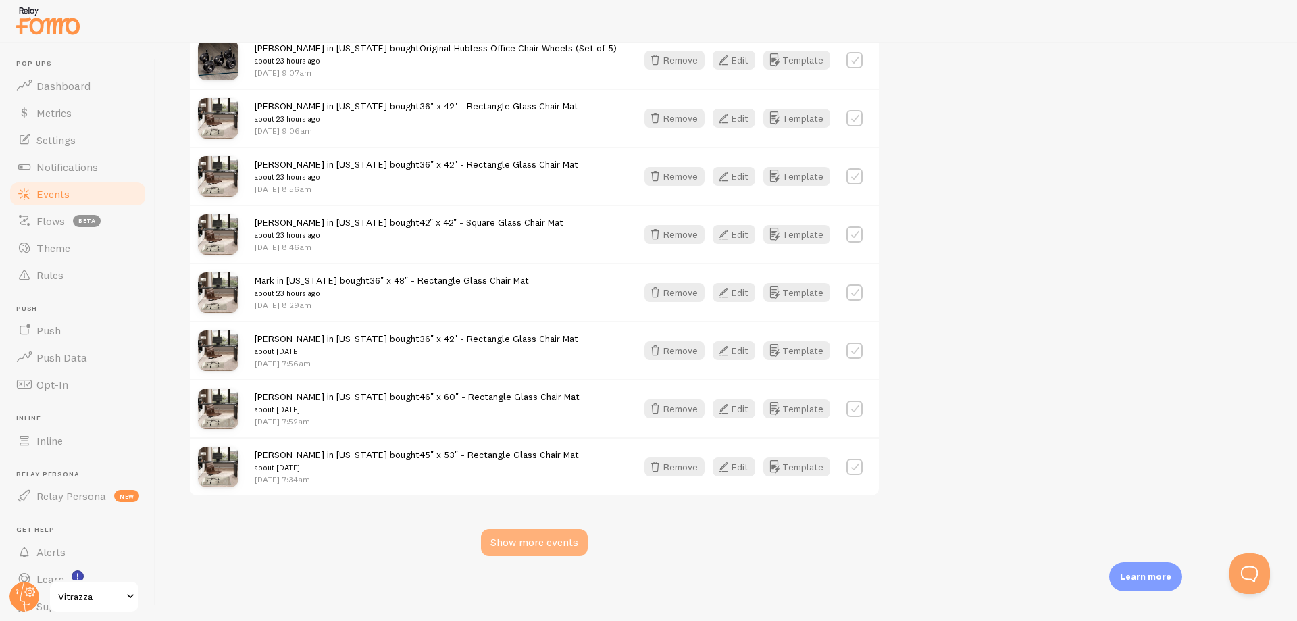
click at [529, 543] on div "Show more events" at bounding box center [534, 542] width 107 height 27
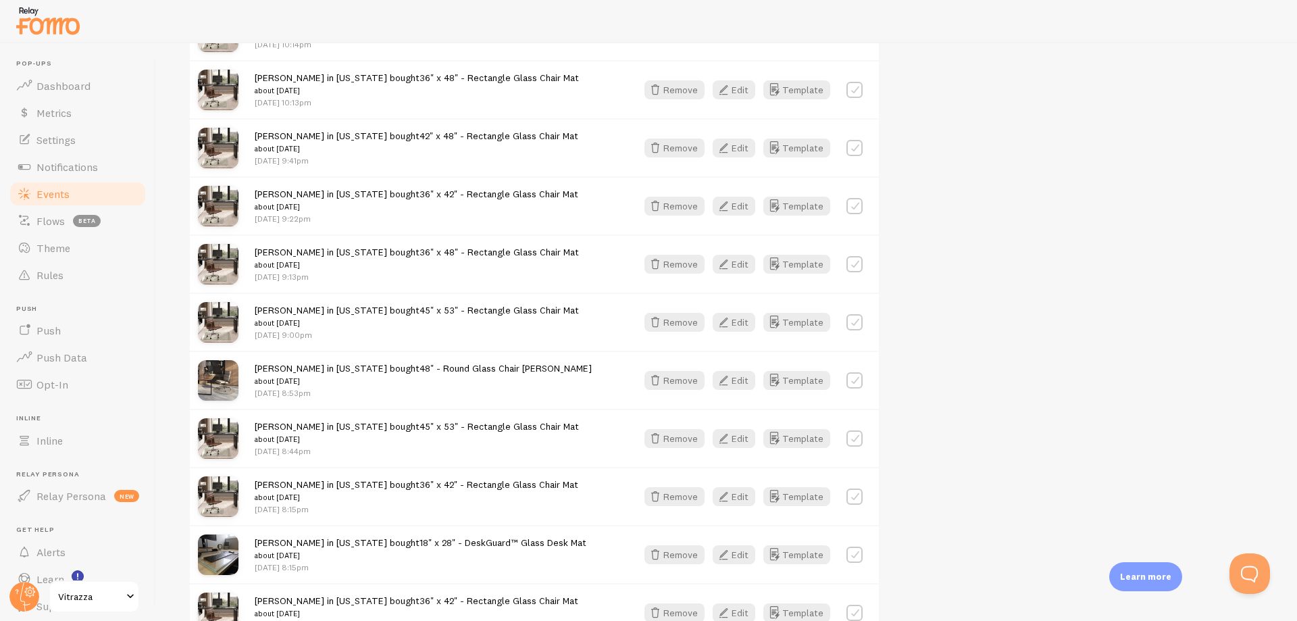
scroll to position [6749, 0]
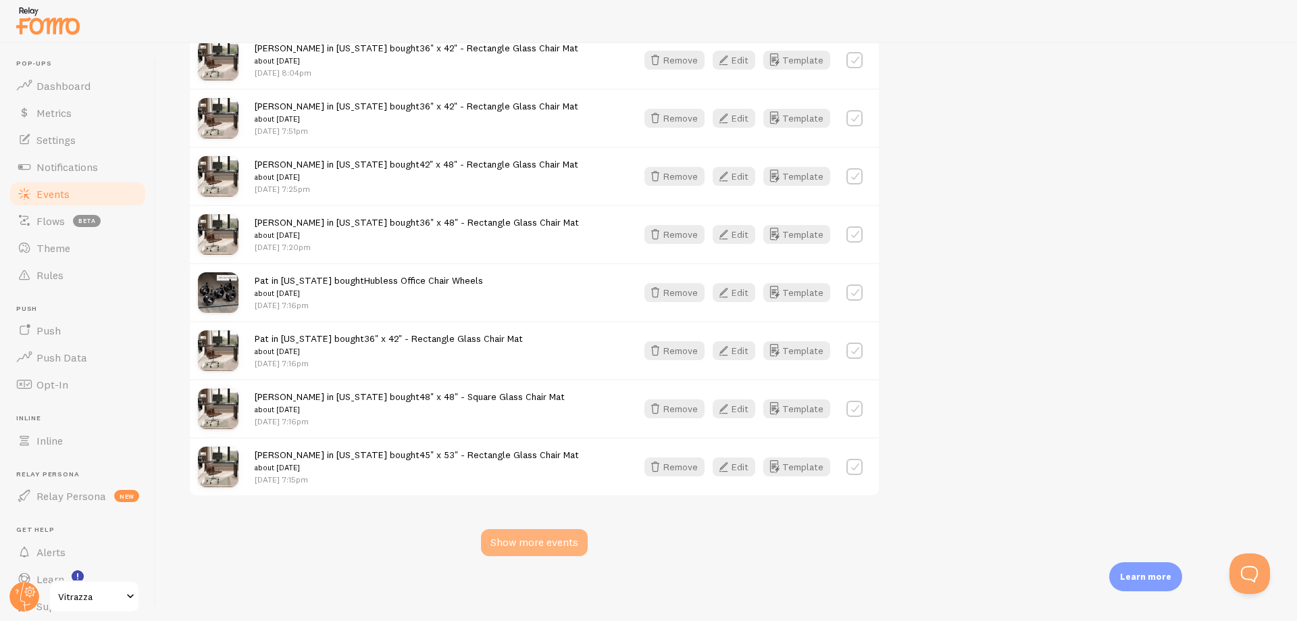
click at [512, 544] on div "Show more events" at bounding box center [534, 542] width 107 height 27
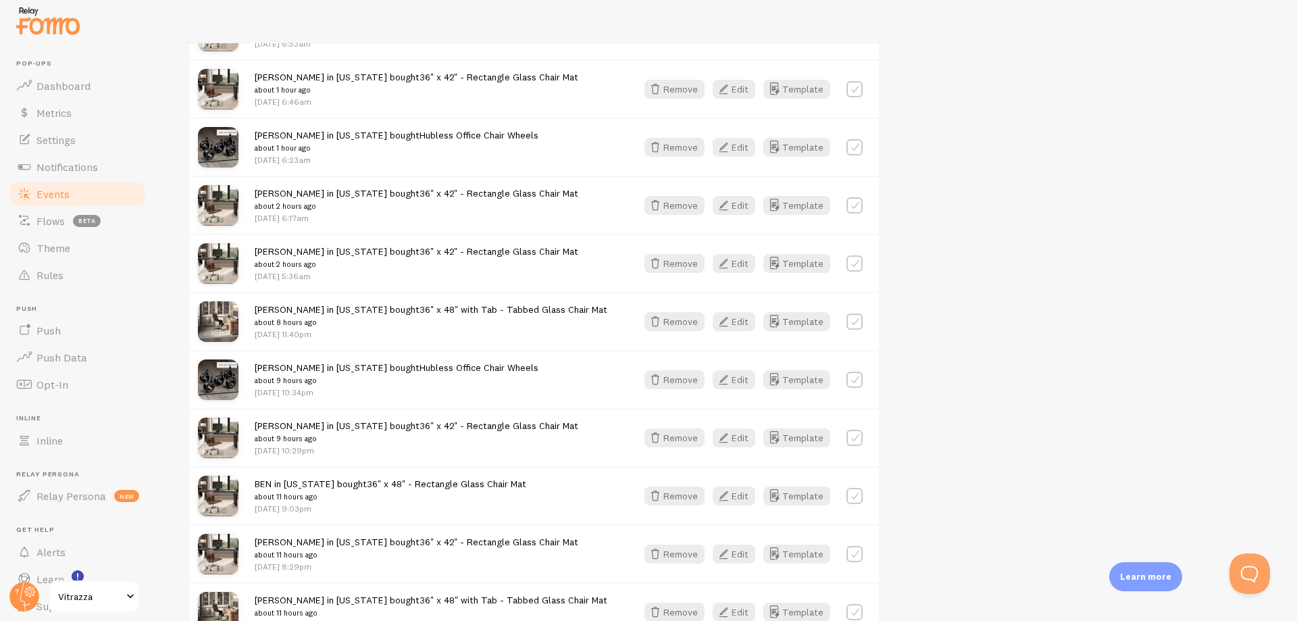
scroll to position [0, 0]
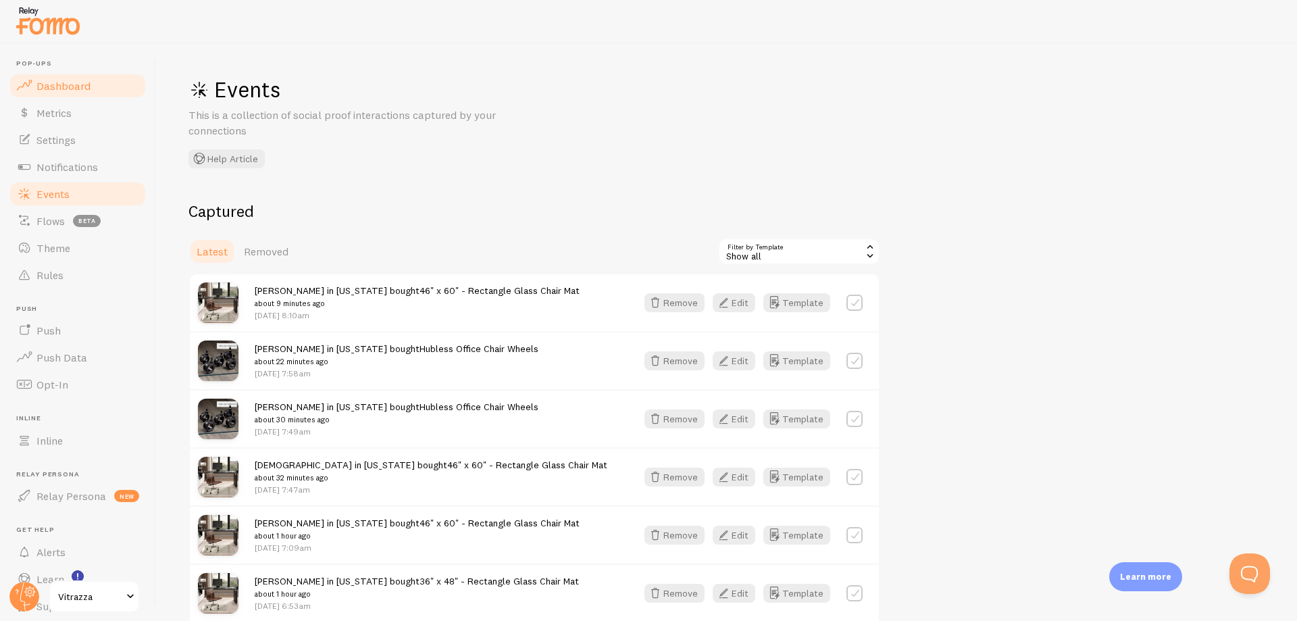
click at [66, 82] on span "Dashboard" at bounding box center [63, 86] width 54 height 14
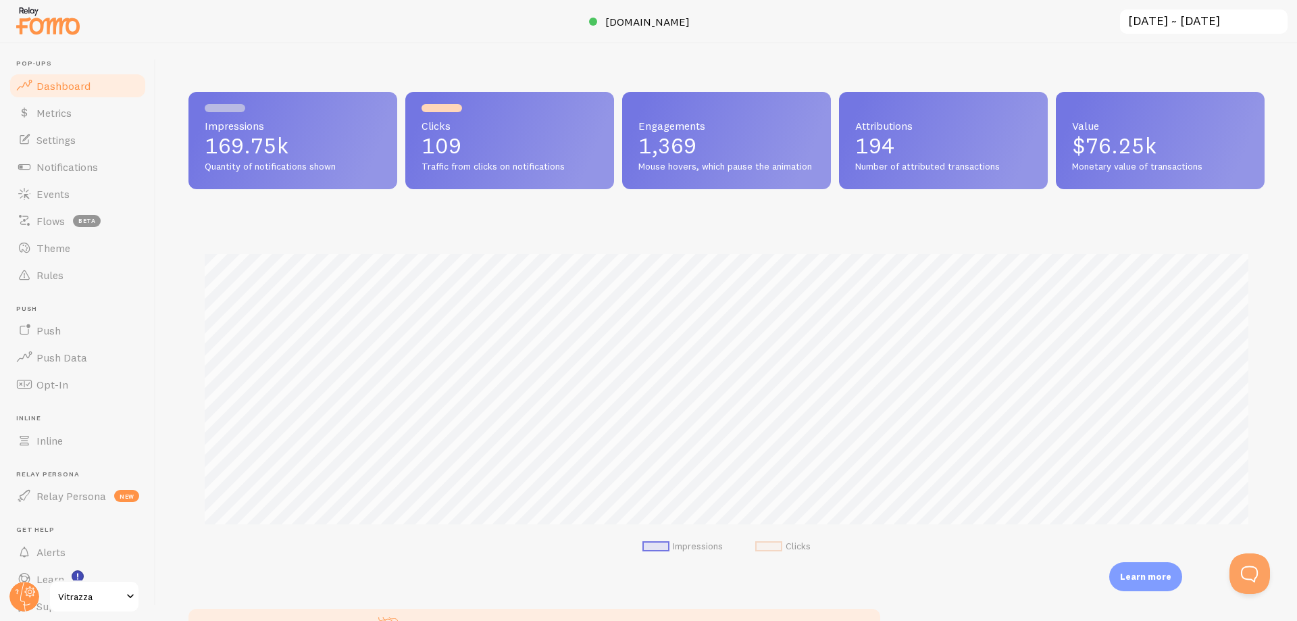
scroll to position [355, 1076]
